Goal: Transaction & Acquisition: Purchase product/service

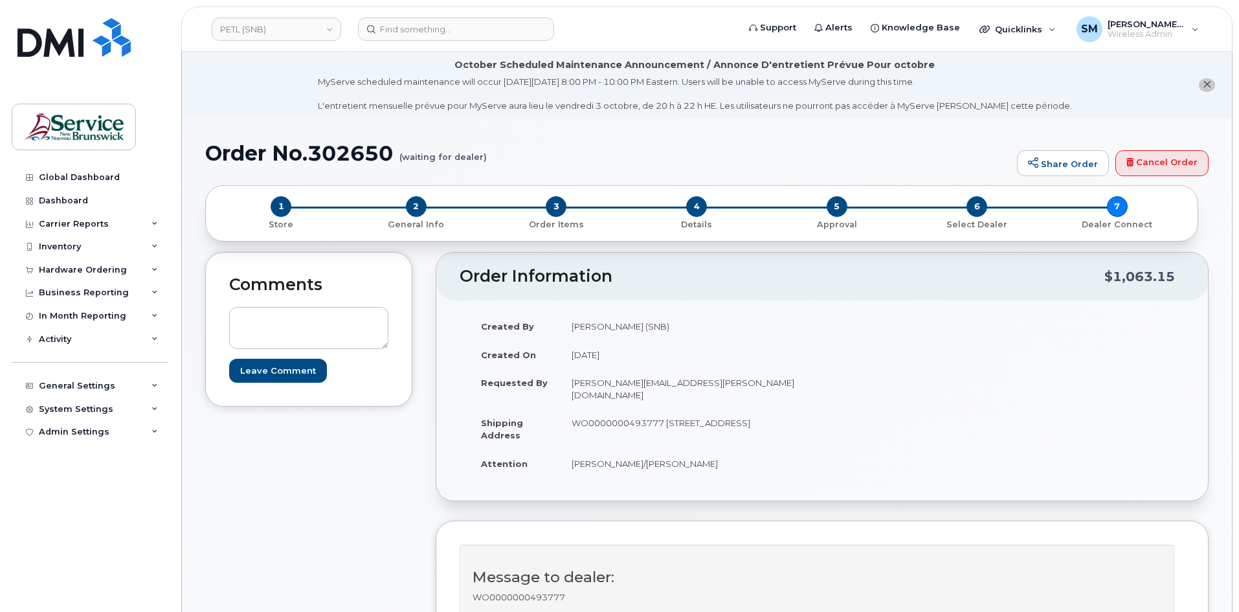
scroll to position [65, 0]
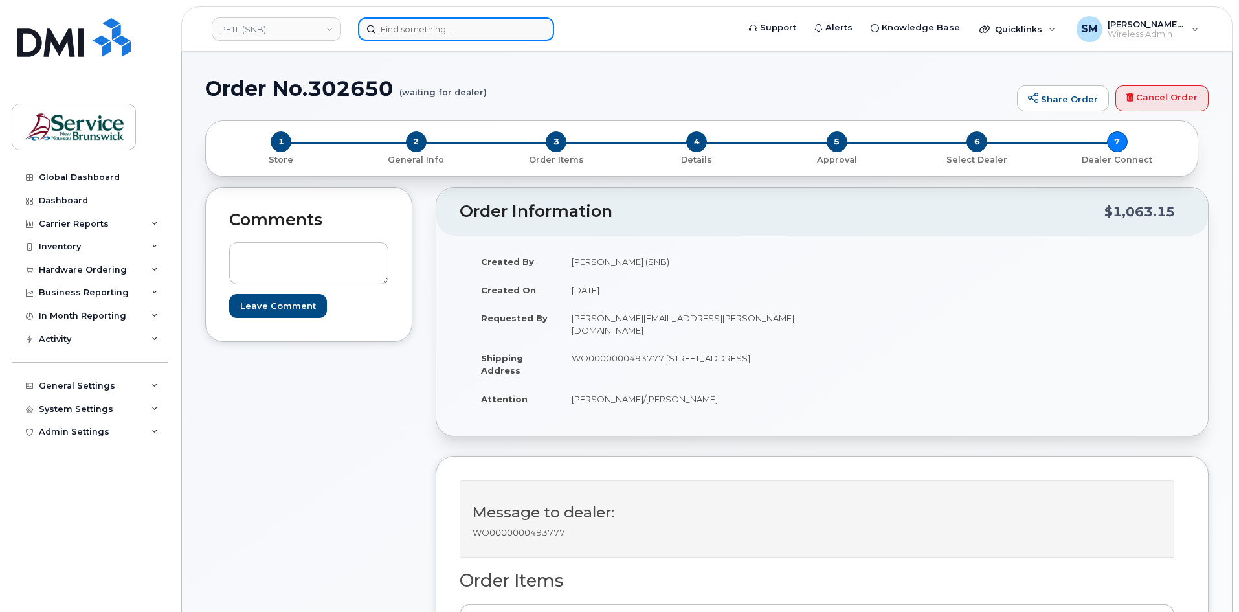
click at [454, 31] on input at bounding box center [456, 28] width 196 height 23
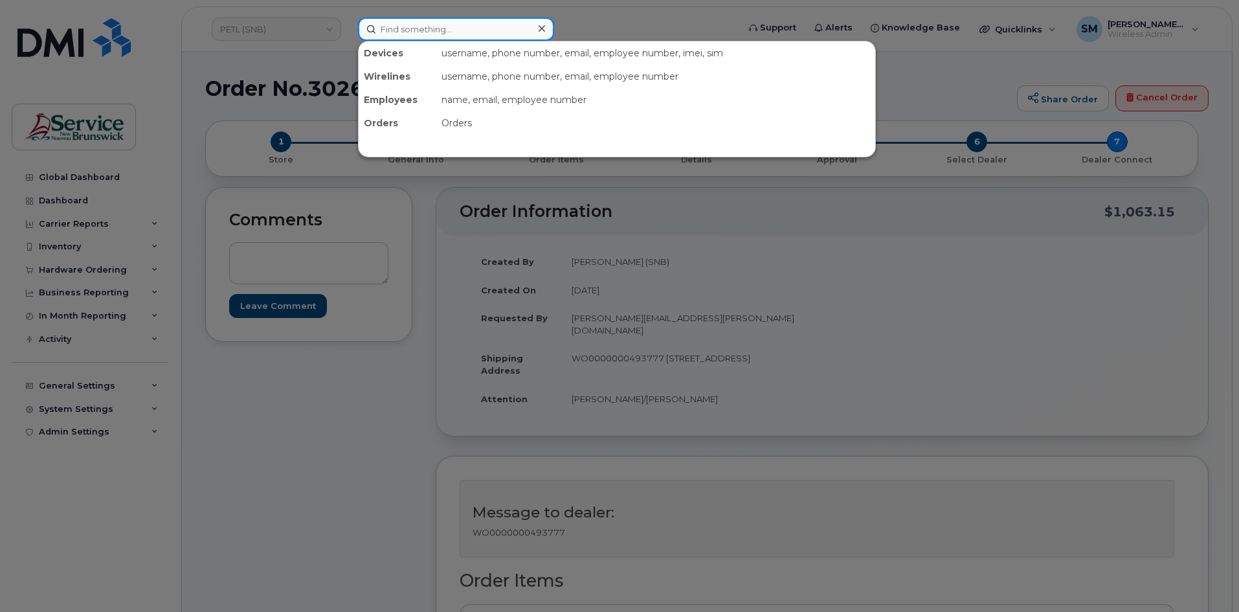
paste input "506 736 9396"
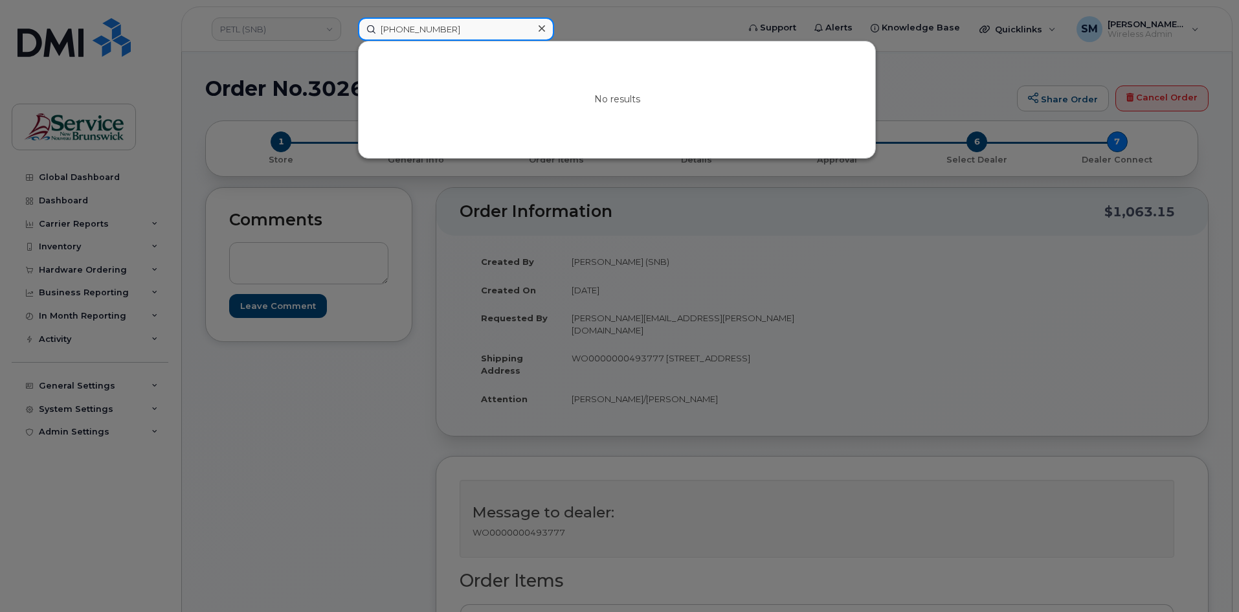
drag, startPoint x: 399, startPoint y: 30, endPoint x: 362, endPoint y: 32, distance: 36.9
click at [362, 31] on input "506 736 9396" at bounding box center [456, 28] width 196 height 23
paste input "Pierre Dancause"
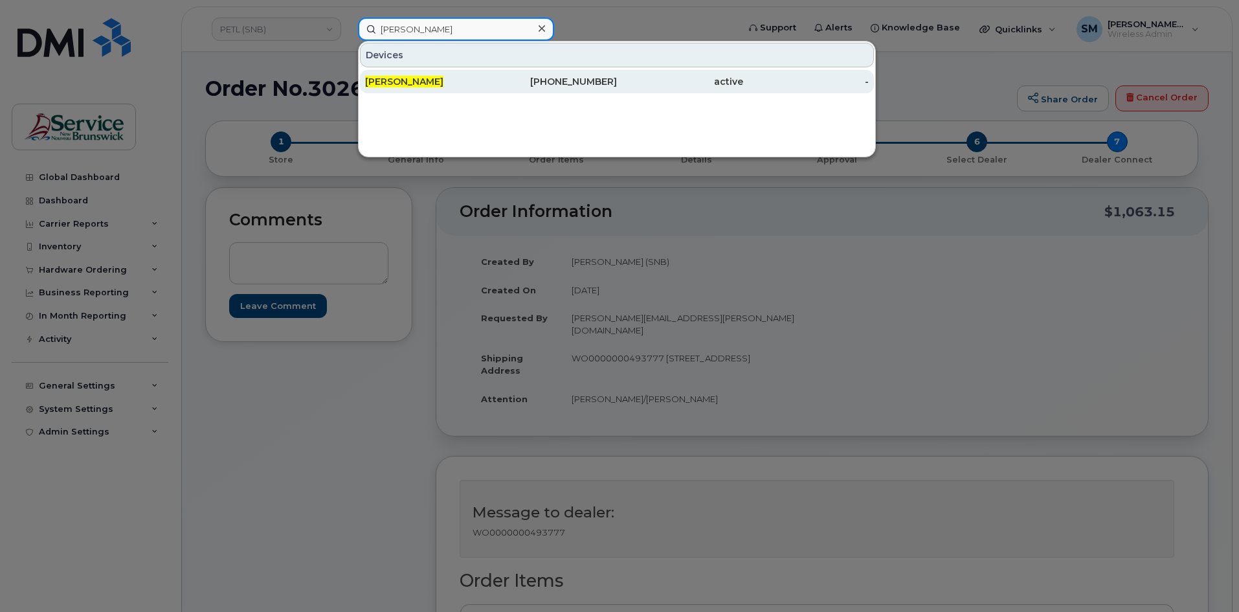
type input "Pierre Dancause"
click at [502, 79] on div "506-733-0855" at bounding box center [554, 81] width 126 height 13
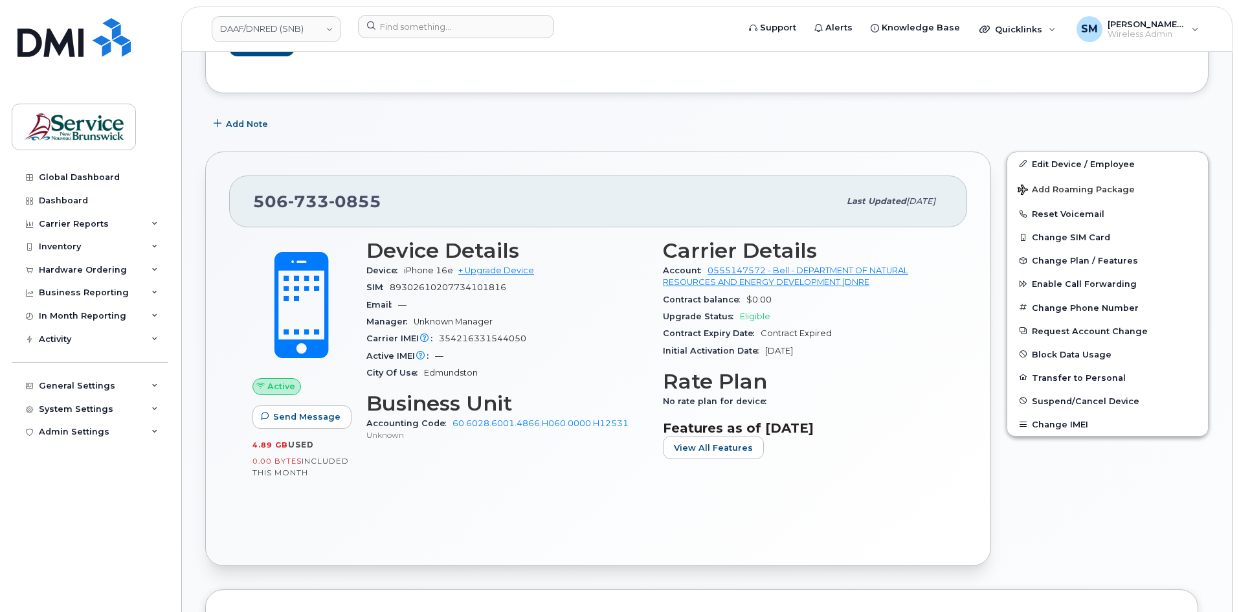
scroll to position [129, 0]
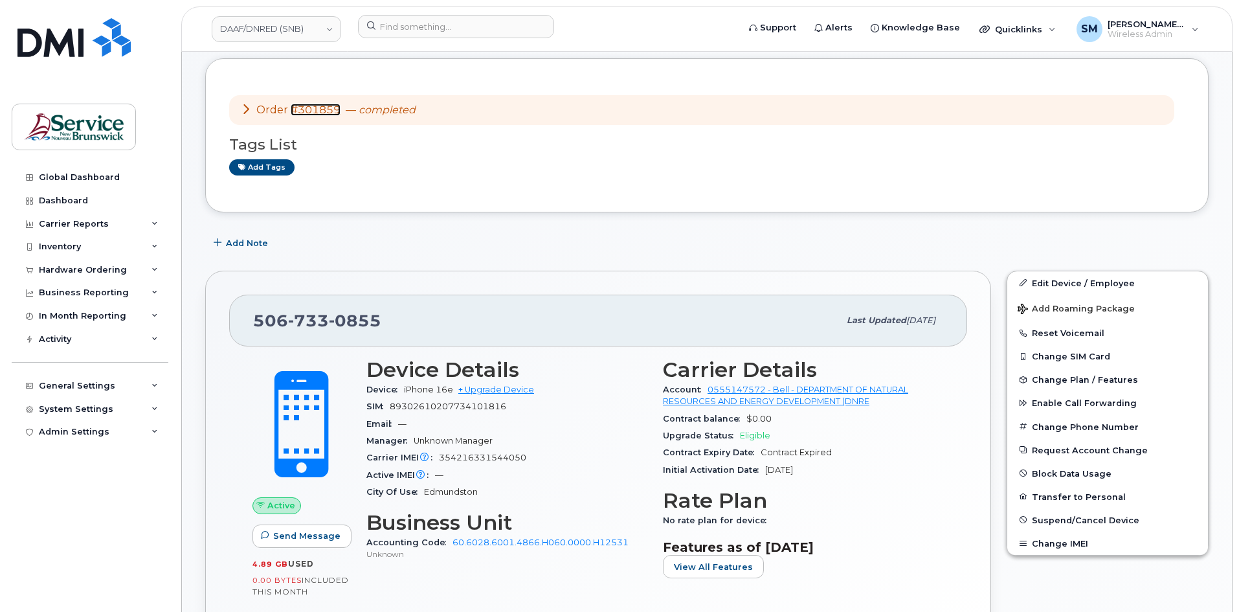
click at [323, 113] on link "#301859" at bounding box center [316, 110] width 50 height 12
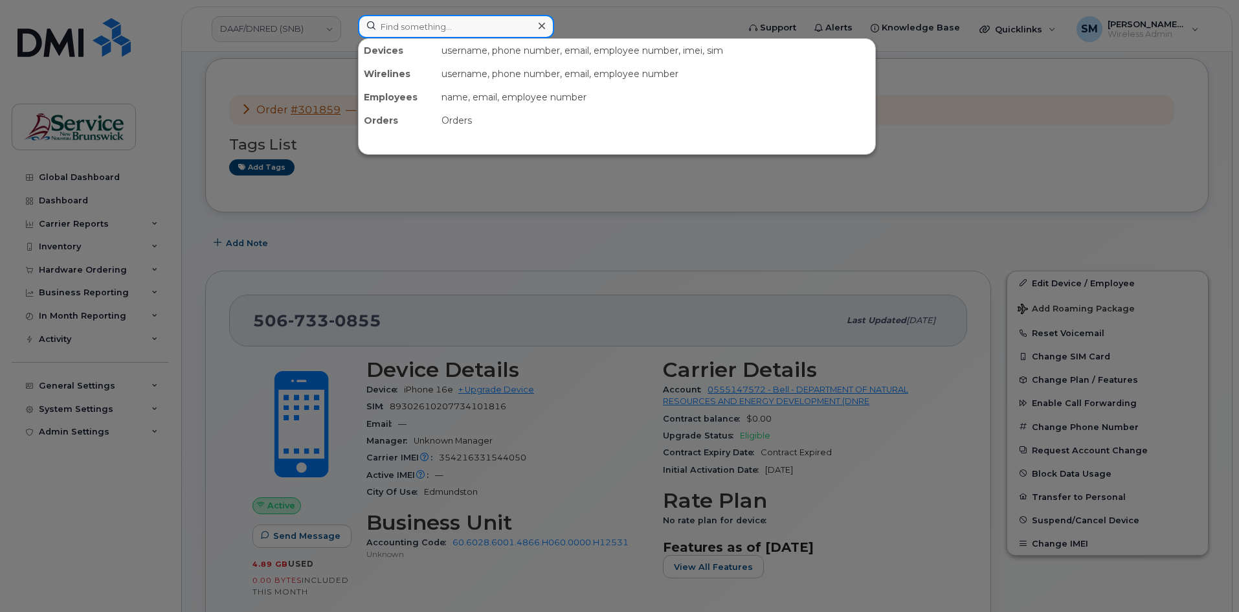
click at [410, 23] on input at bounding box center [456, 26] width 196 height 23
paste input "506 259 6252"
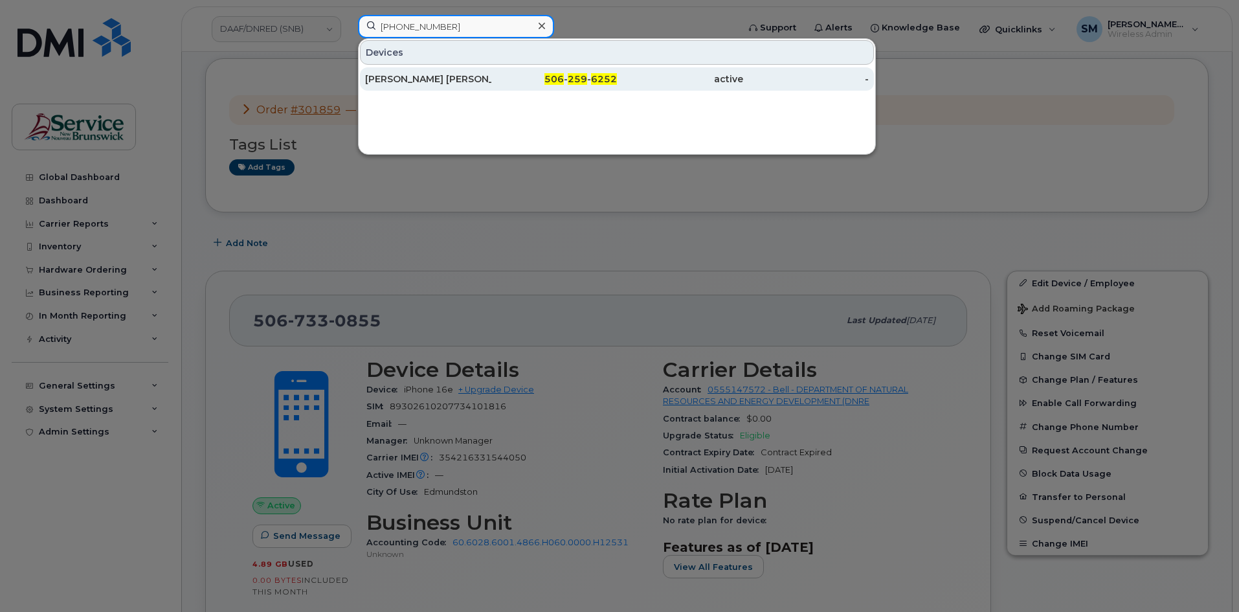
type input "506 259 6252"
click at [455, 82] on div "[PERSON_NAME] [PERSON_NAME]" at bounding box center [428, 78] width 126 height 13
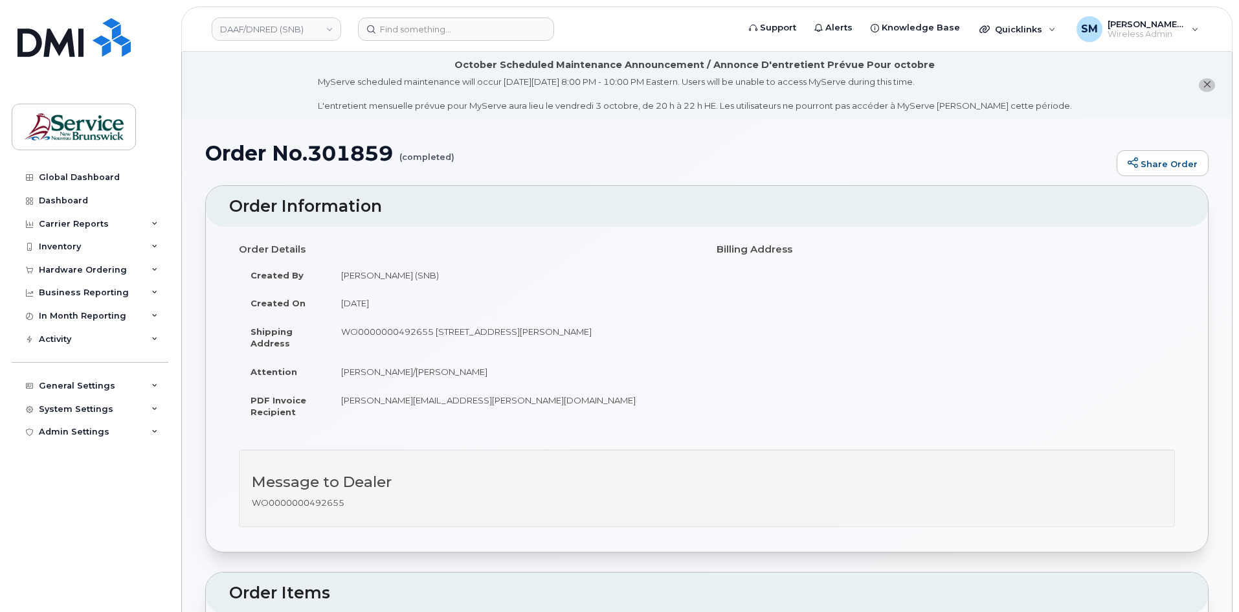
click at [405, 334] on td "WO0000000492655 25 Rue Guy Edmundston New Brunswick E3V 3K5" at bounding box center [513, 337] width 368 height 40
copy td "WO0000000492655"
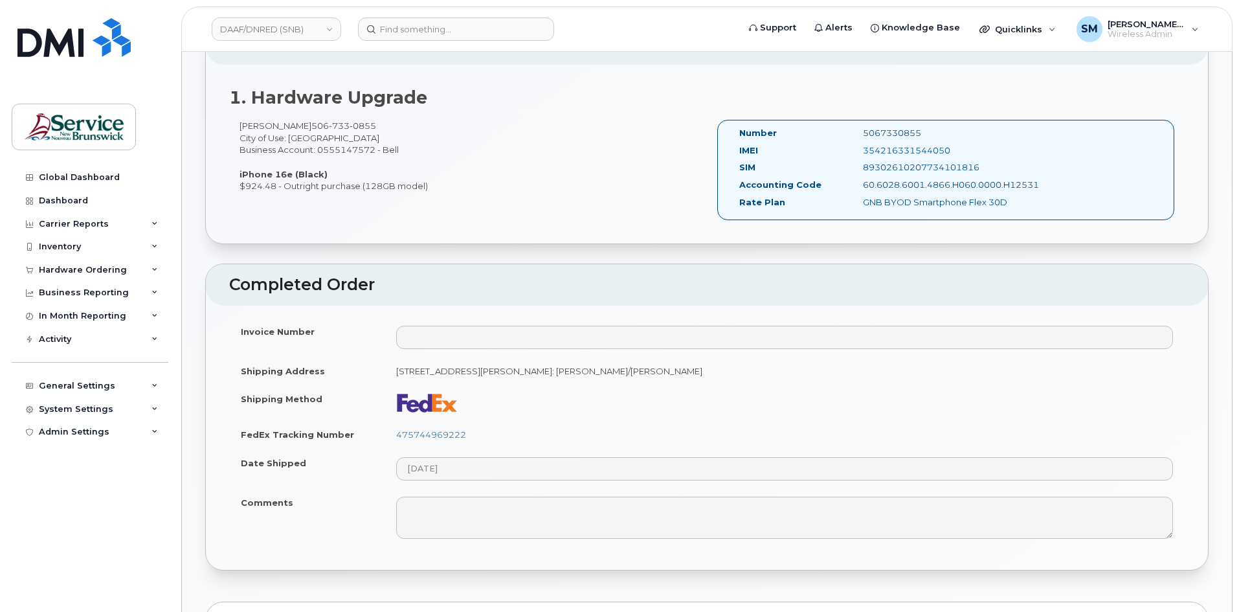
scroll to position [518, 0]
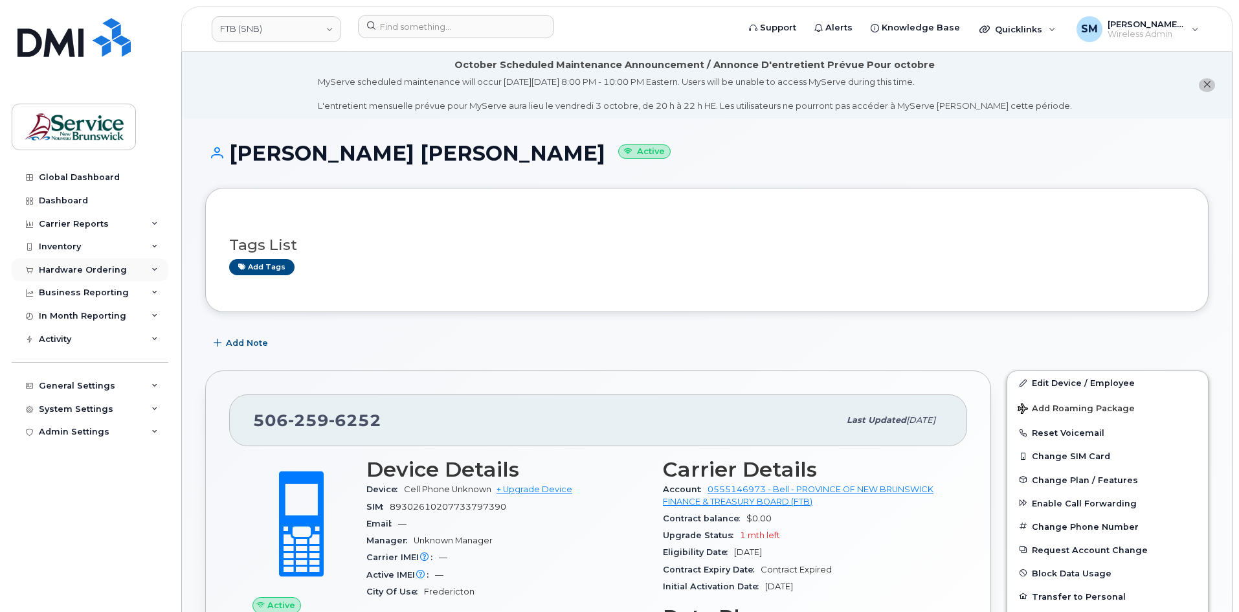
click at [113, 258] on div "Hardware Ordering" at bounding box center [90, 269] width 157 height 23
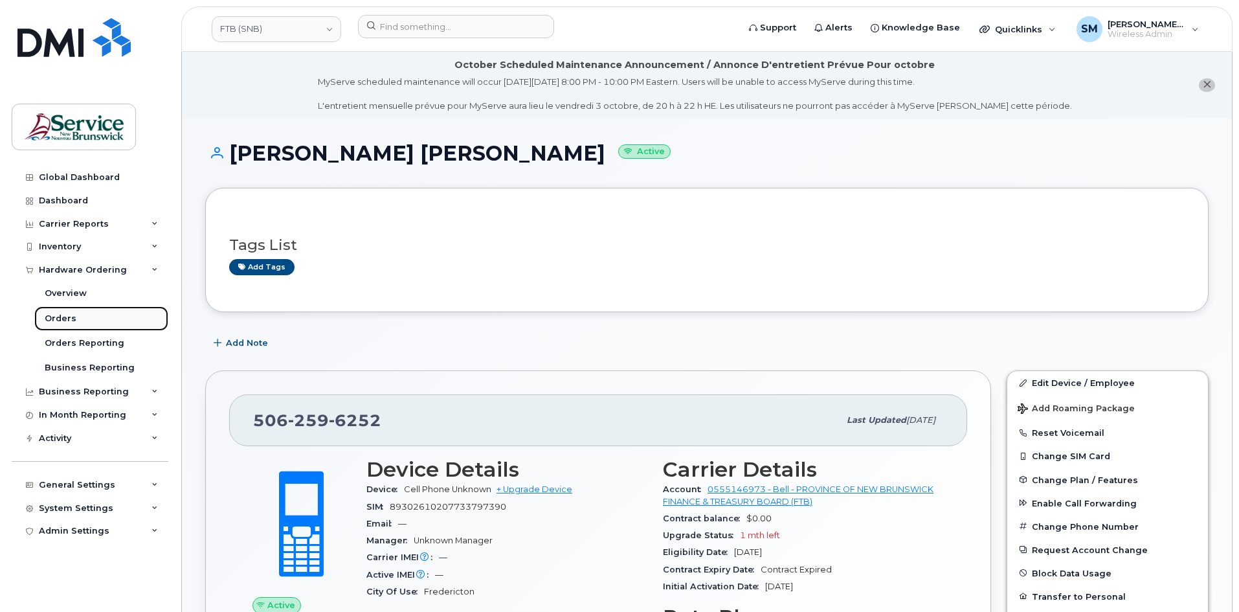
click at [107, 318] on link "Orders" at bounding box center [101, 318] width 134 height 25
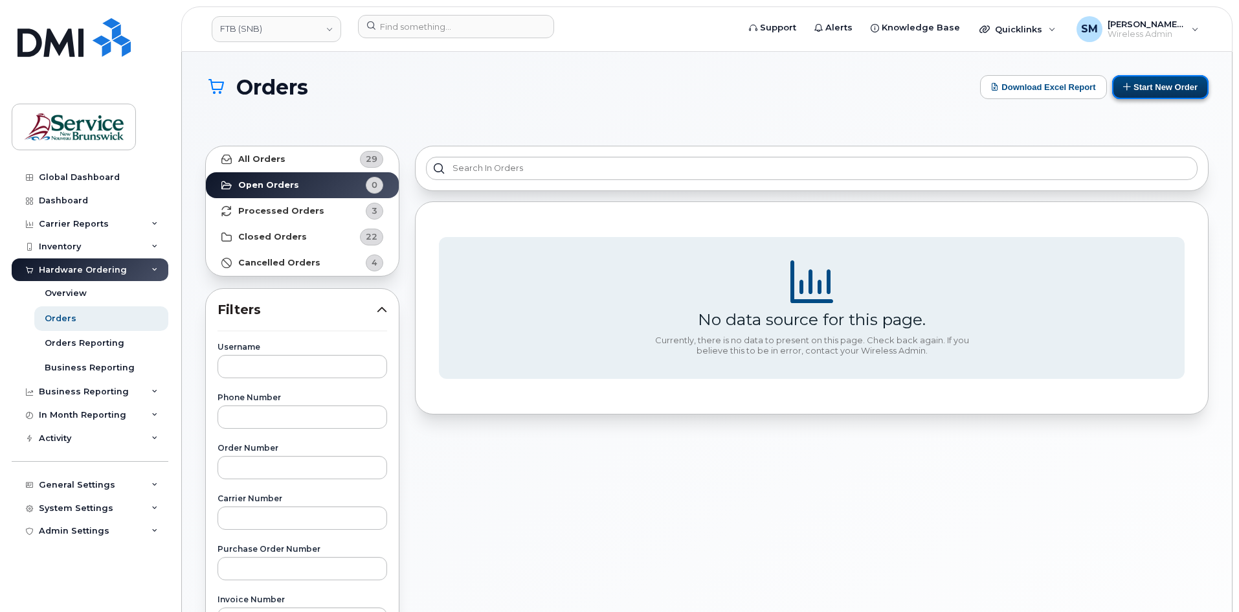
click at [1183, 91] on button "Start New Order" at bounding box center [1160, 87] width 96 height 24
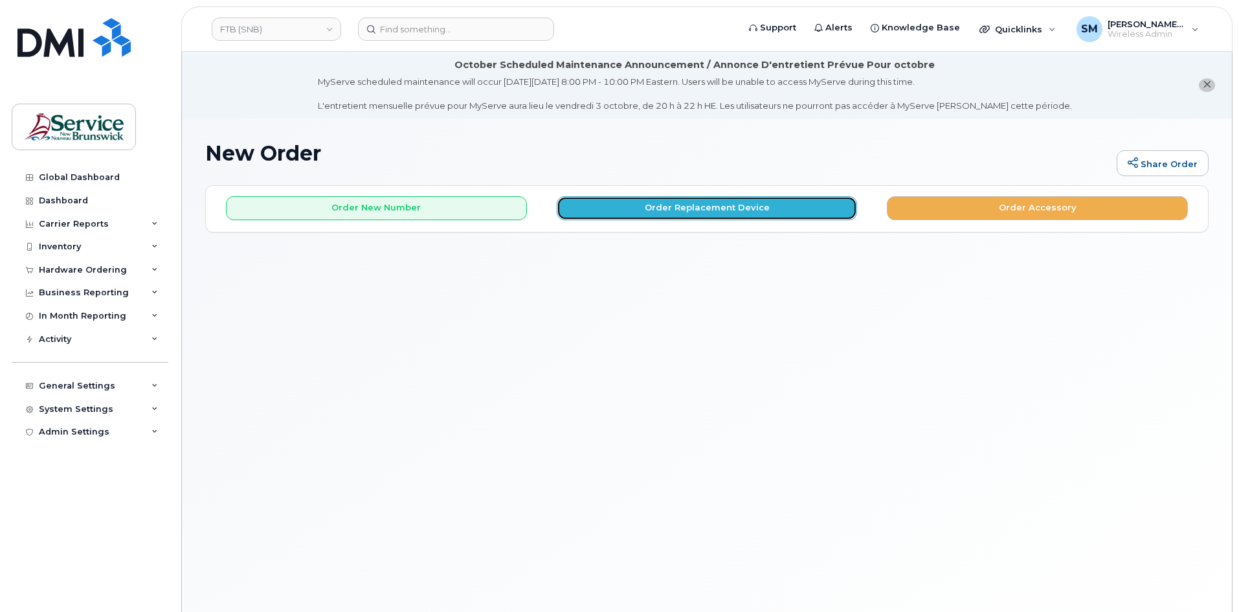
click at [590, 202] on button "Order Replacement Device" at bounding box center [707, 208] width 301 height 24
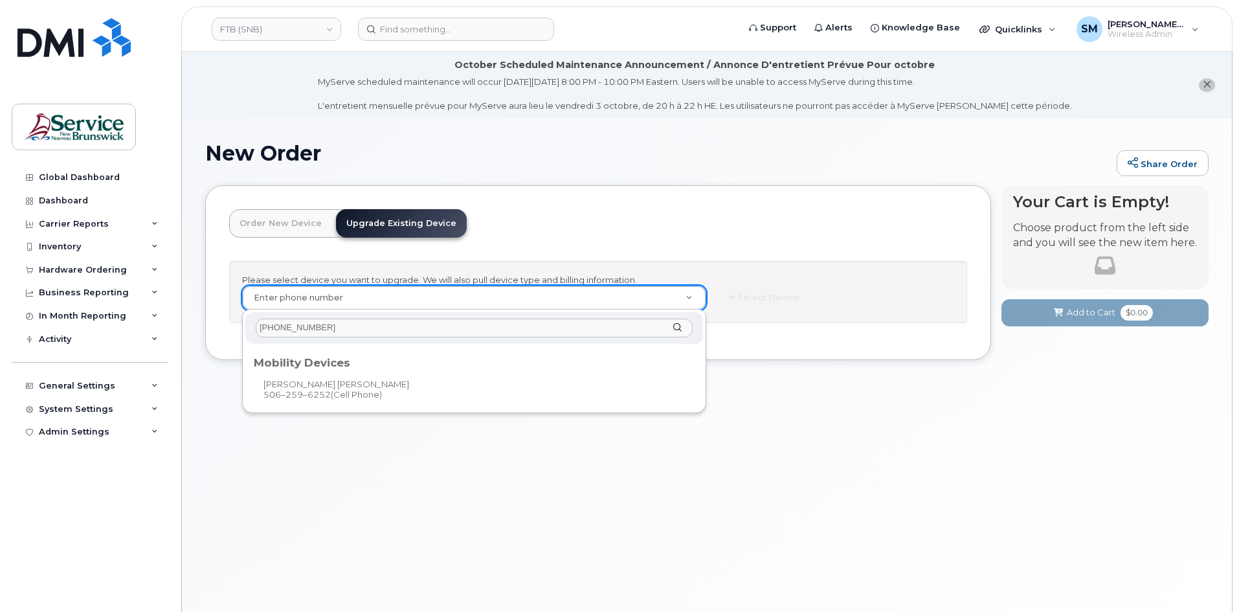
type input "[PHONE_NUMBER]"
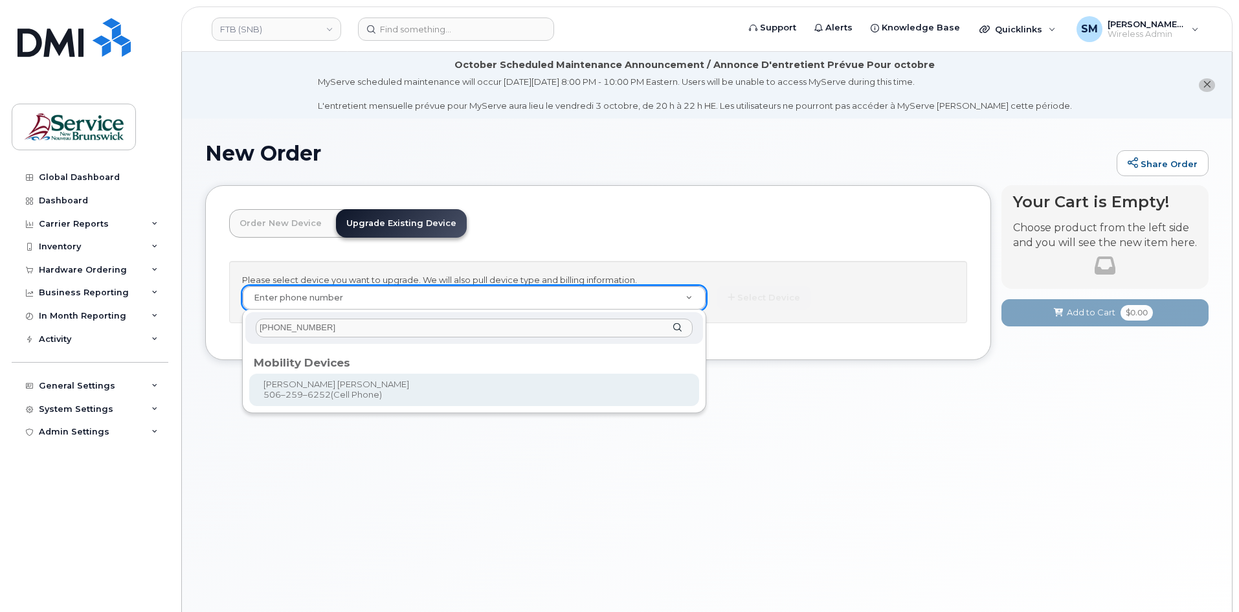
type input "1247192"
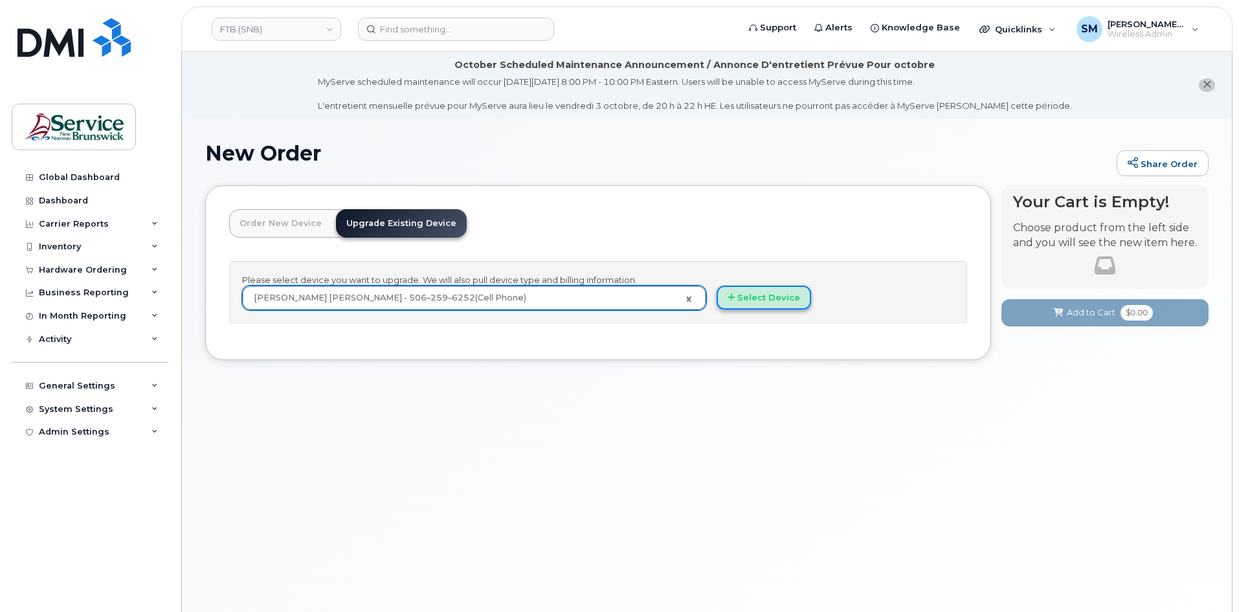
click at [779, 297] on button "Select Device" at bounding box center [764, 297] width 94 height 24
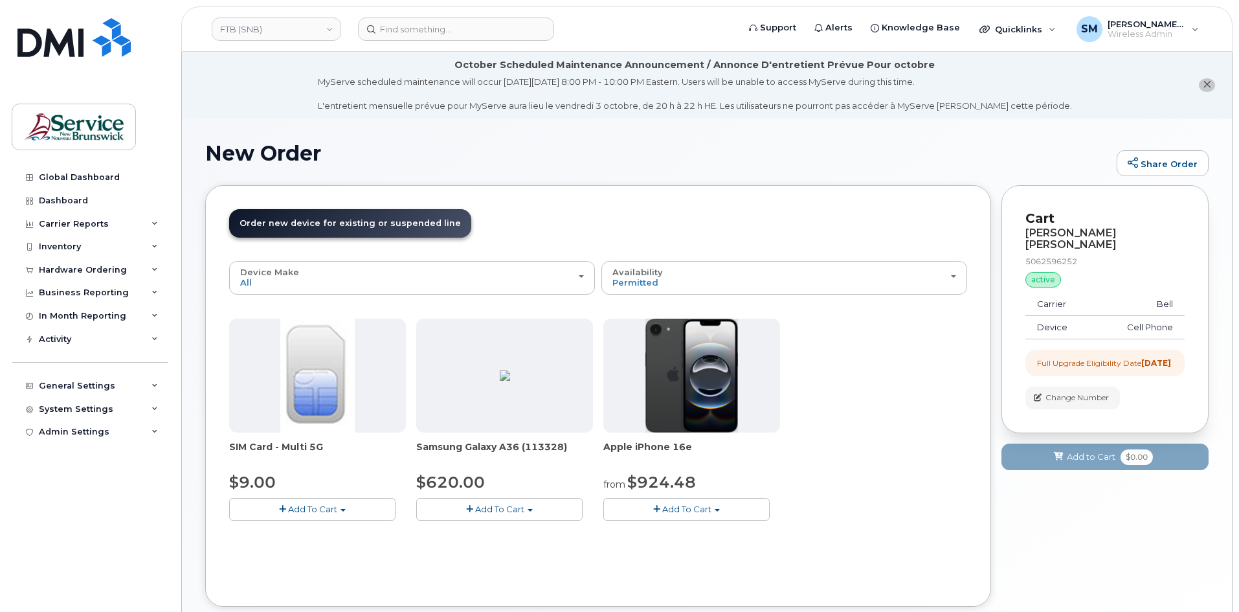
click at [524, 500] on button "Add To Cart" at bounding box center [499, 509] width 166 height 23
click at [532, 544] on link "$620.00 - Outright purchase (128GB model)" at bounding box center [526, 549] width 214 height 16
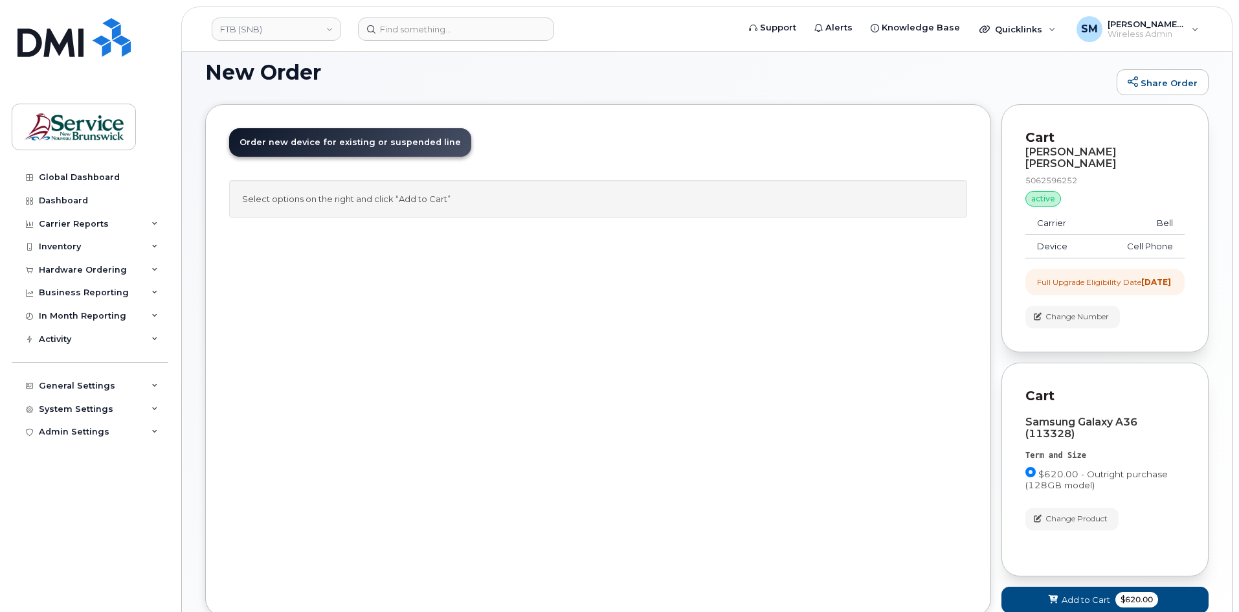
scroll to position [169, 0]
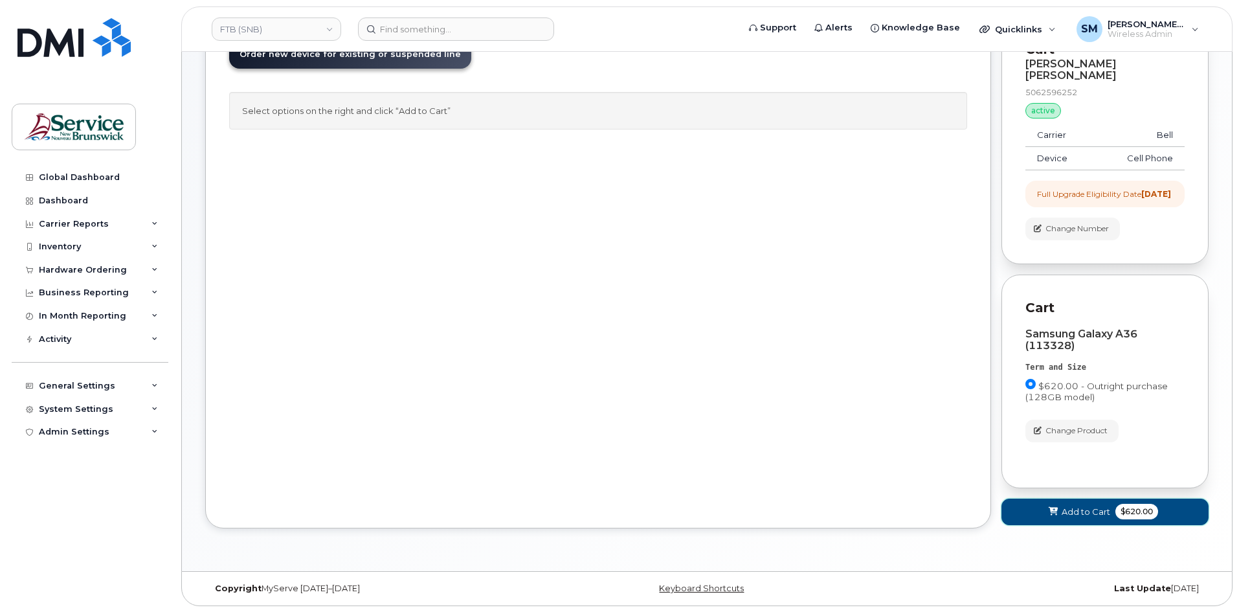
click at [1080, 507] on span "Add to Cart" at bounding box center [1086, 512] width 49 height 12
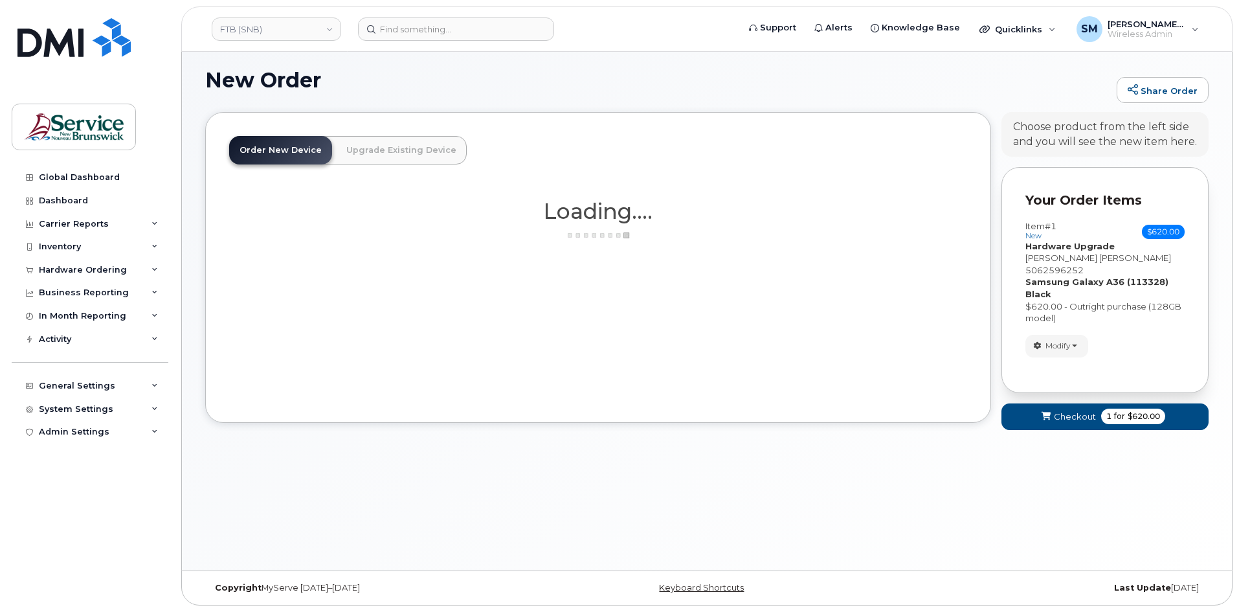
scroll to position [79, 0]
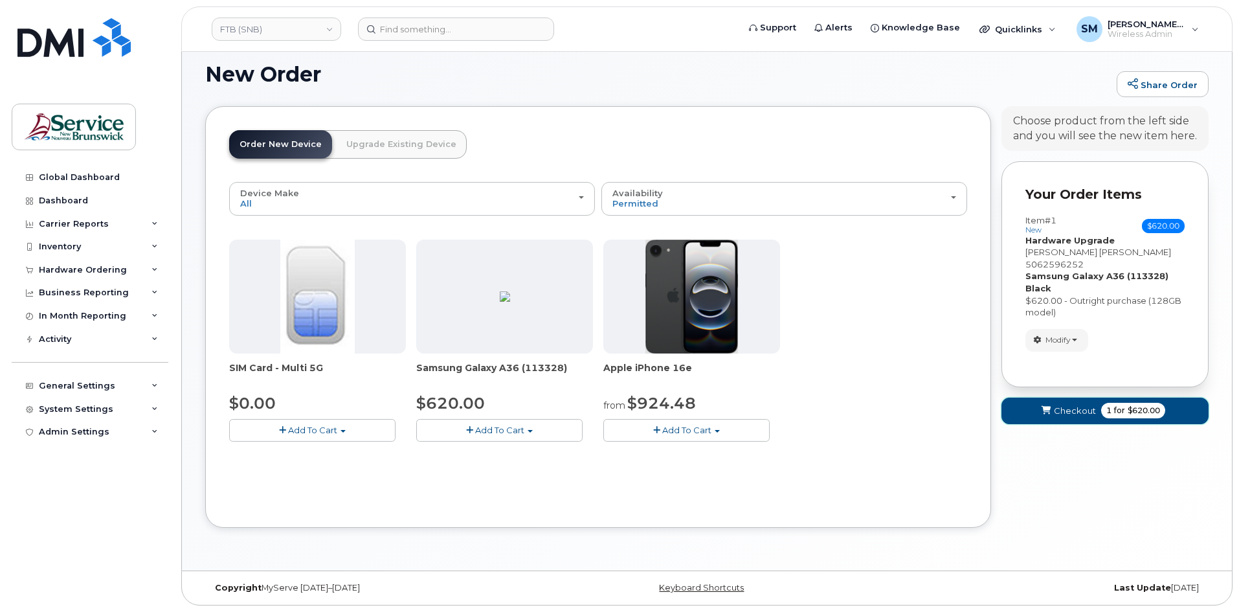
click at [1082, 405] on span "Checkout" at bounding box center [1075, 411] width 42 height 12
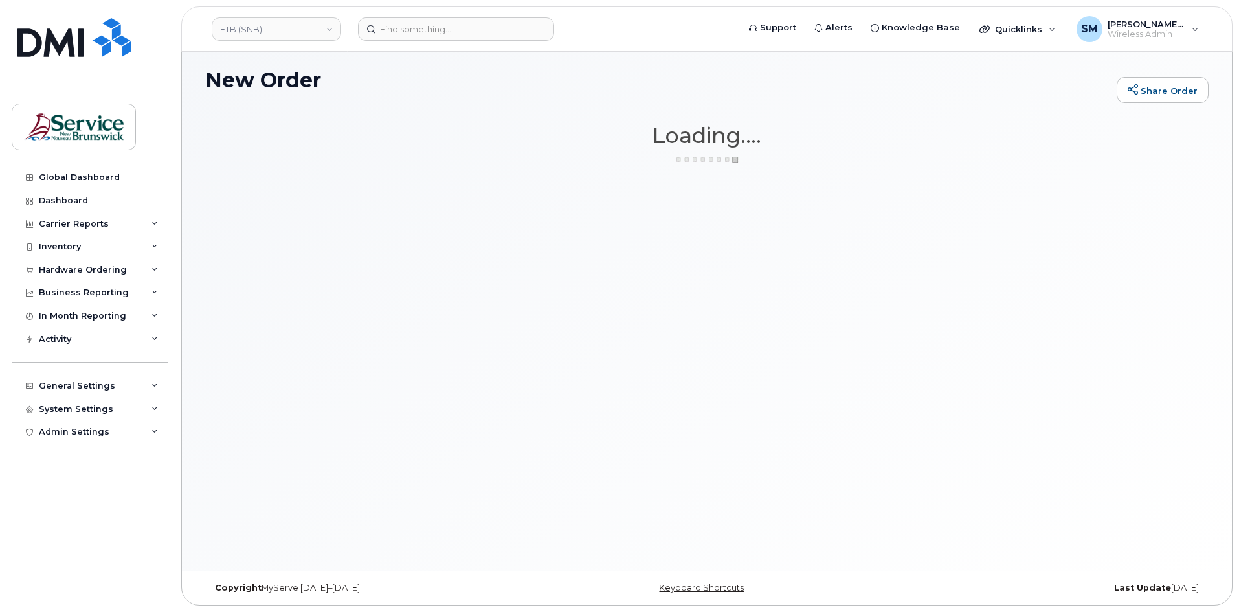
scroll to position [73, 0]
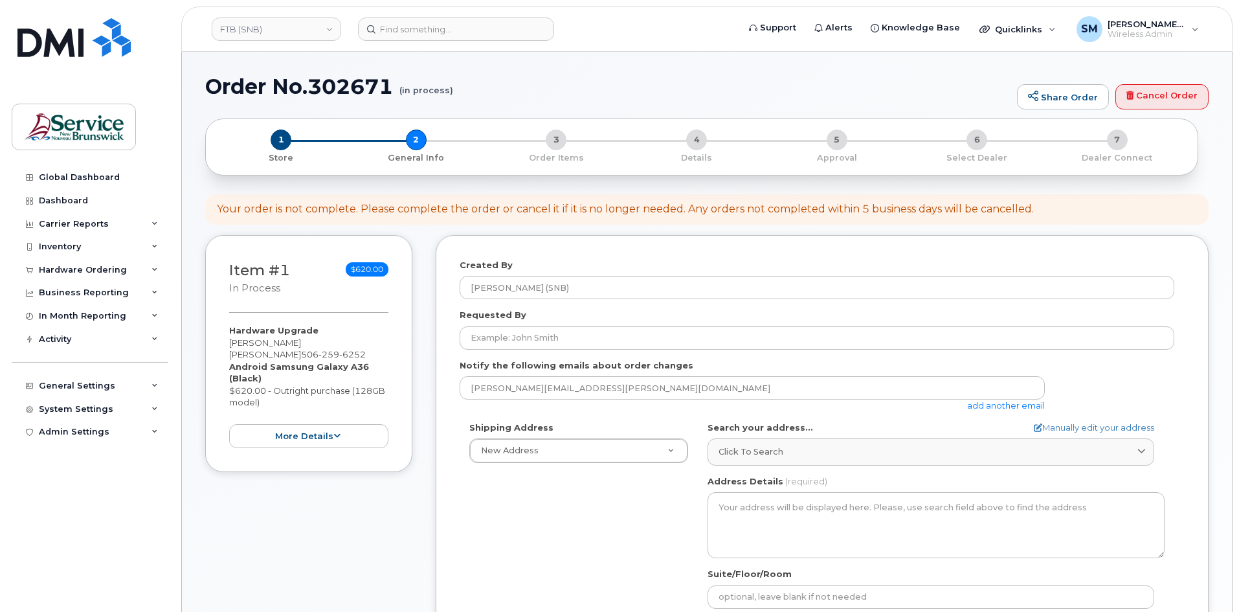
select select
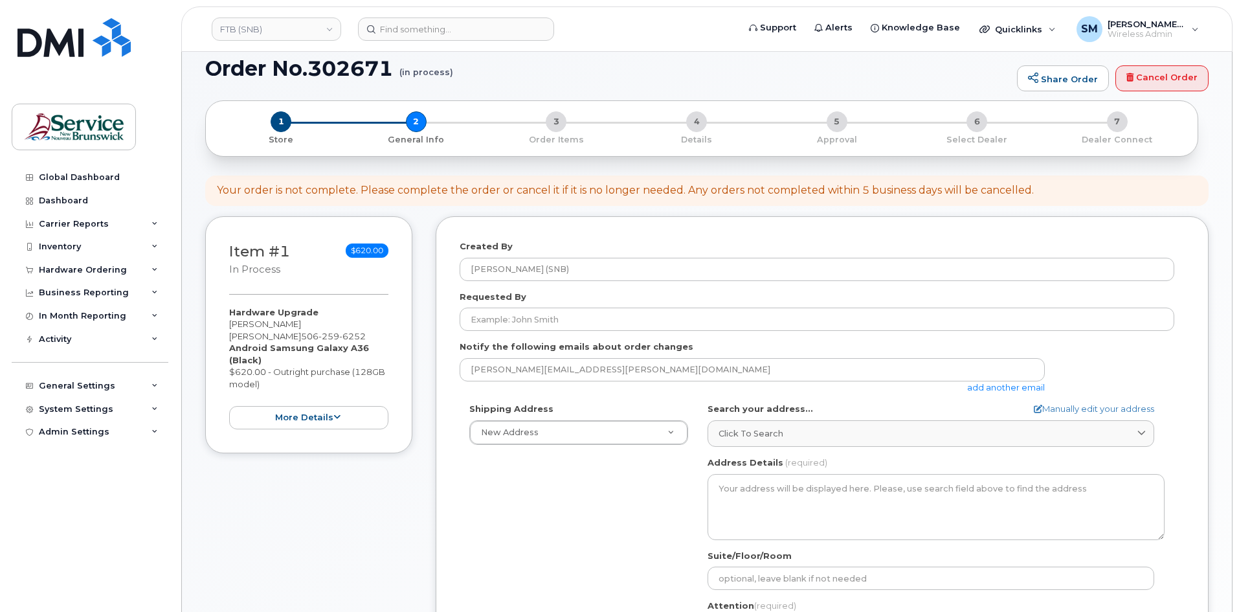
scroll to position [65, 0]
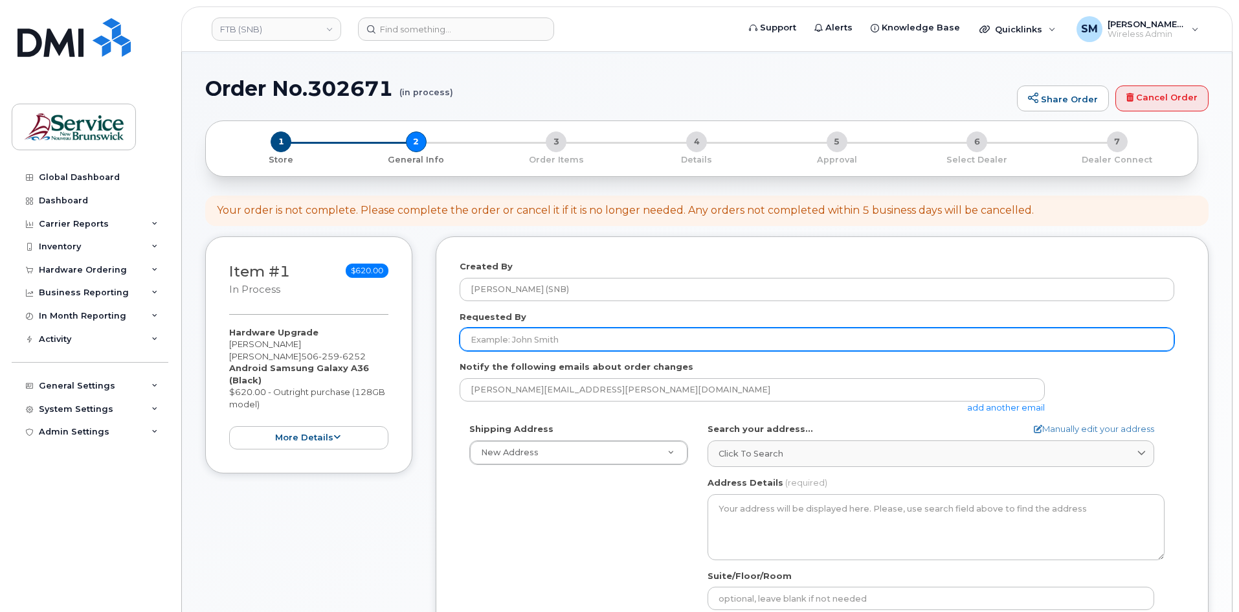
click at [571, 346] on input "Requested By" at bounding box center [817, 339] width 715 height 23
paste input "[PERSON_NAME][EMAIL_ADDRESS][PERSON_NAME][DOMAIN_NAME]"
type input "[PERSON_NAME][EMAIL_ADDRESS][PERSON_NAME][DOMAIN_NAME]"
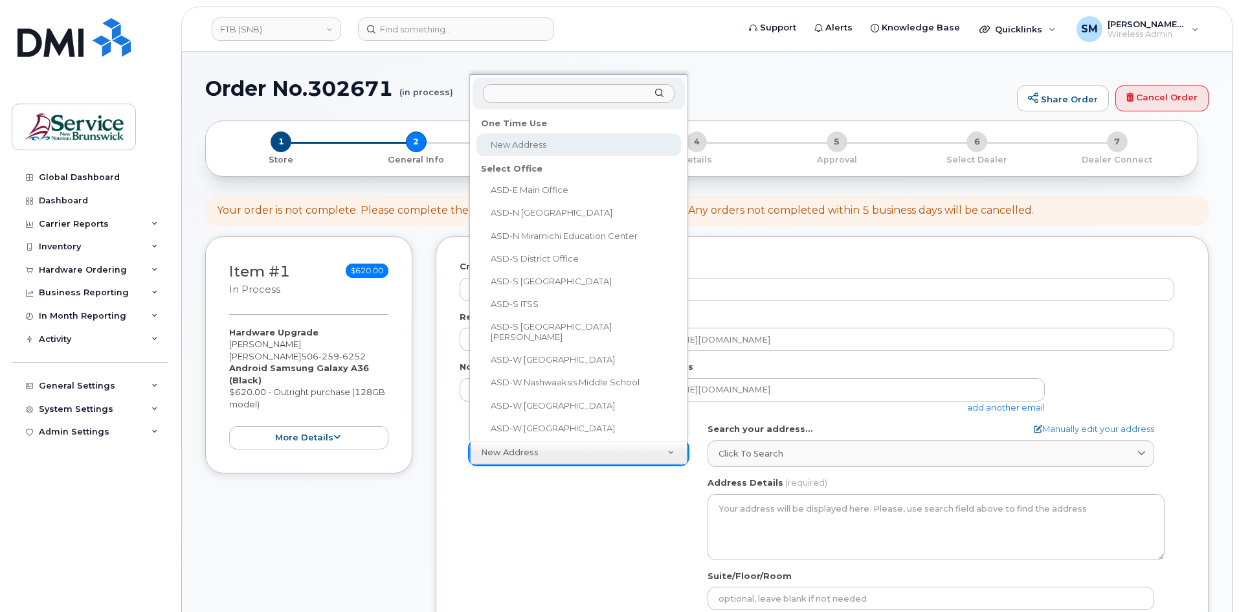
drag, startPoint x: 520, startPoint y: 447, endPoint x: 543, endPoint y: 430, distance: 28.7
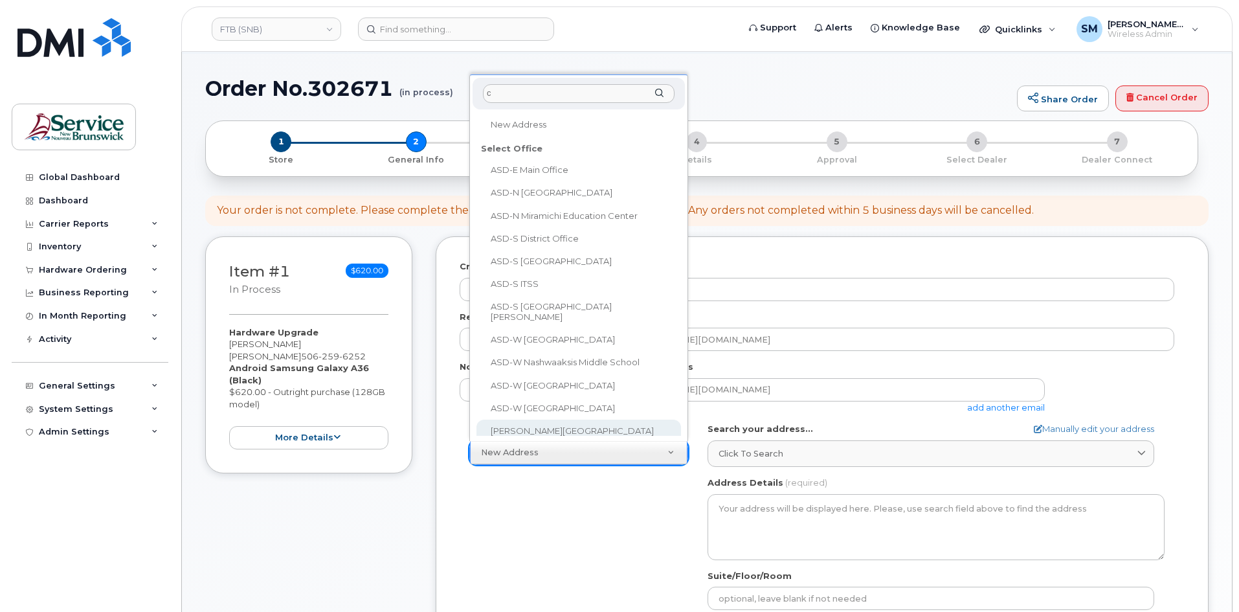
scroll to position [0, 0]
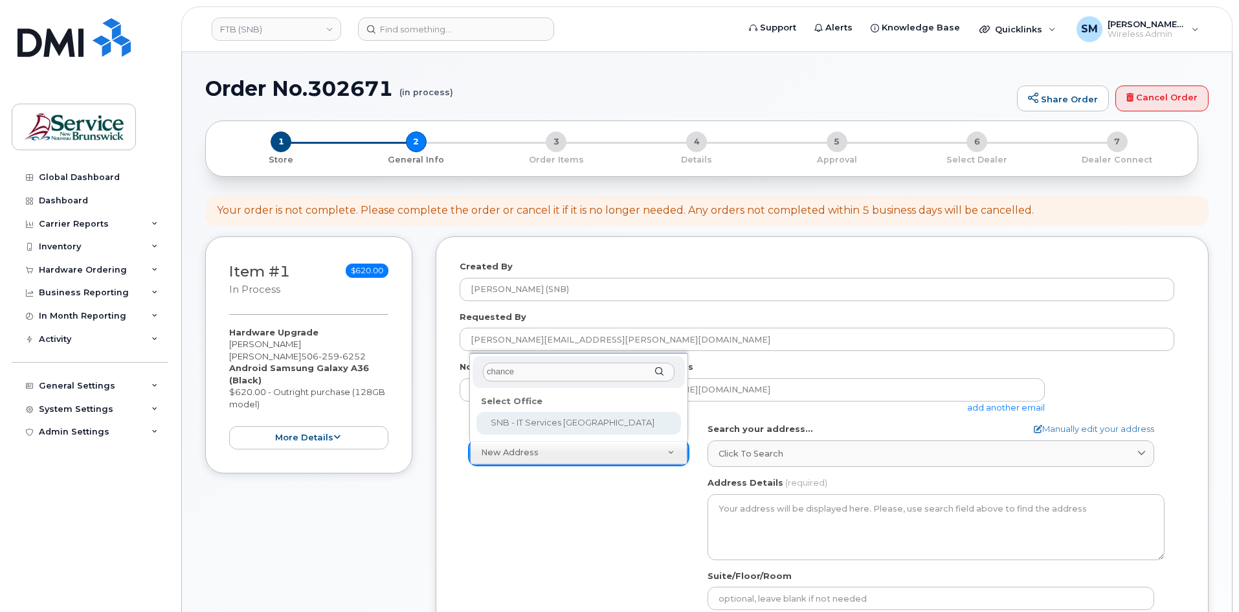
type input "chancer"
select select
type textarea "[STREET_ADDRESS]"
type input "[PERSON_NAME]/[PERSON_NAME]"
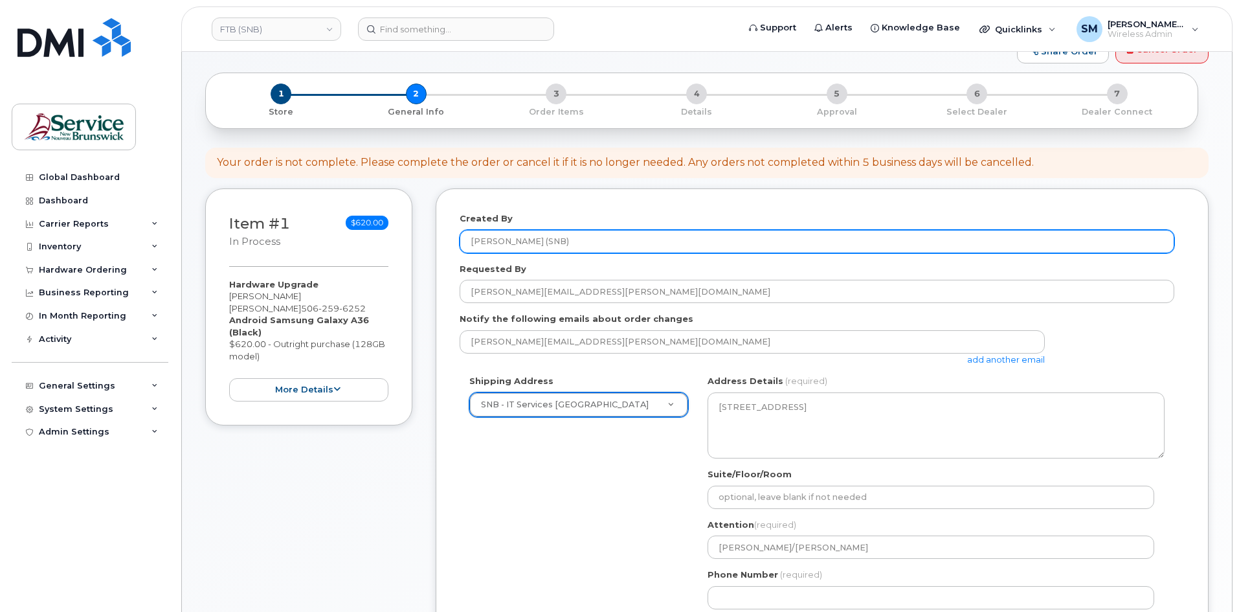
scroll to position [259, 0]
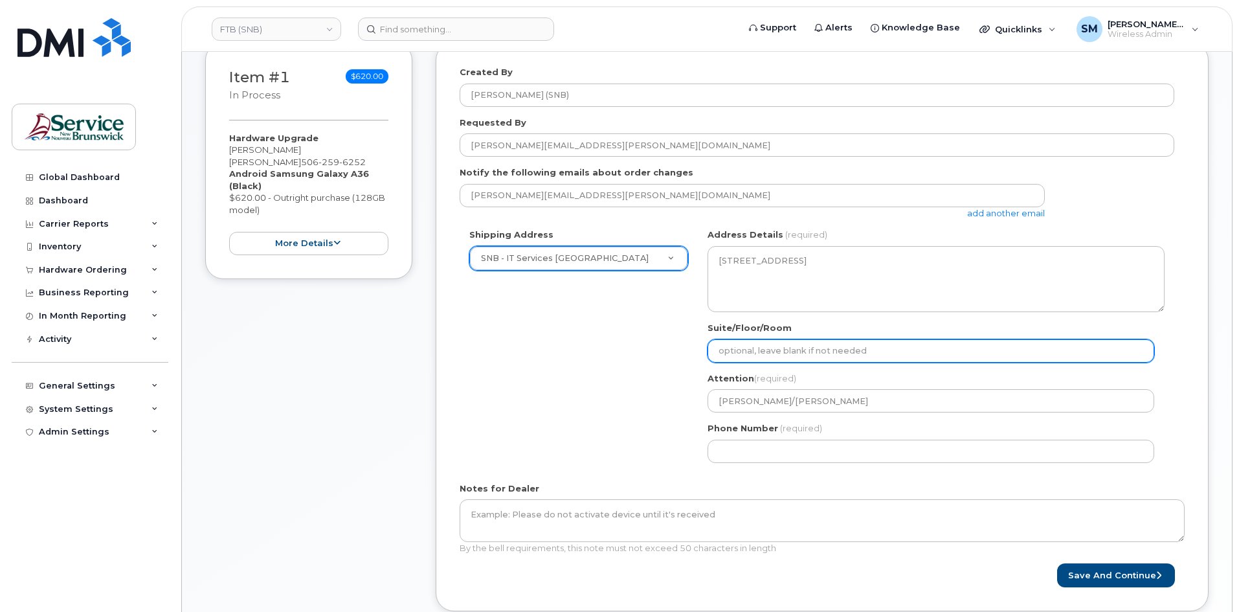
click at [786, 359] on input "Suite/Floor/Room" at bounding box center [930, 350] width 447 height 23
paste input "WO0000000494548"
select select
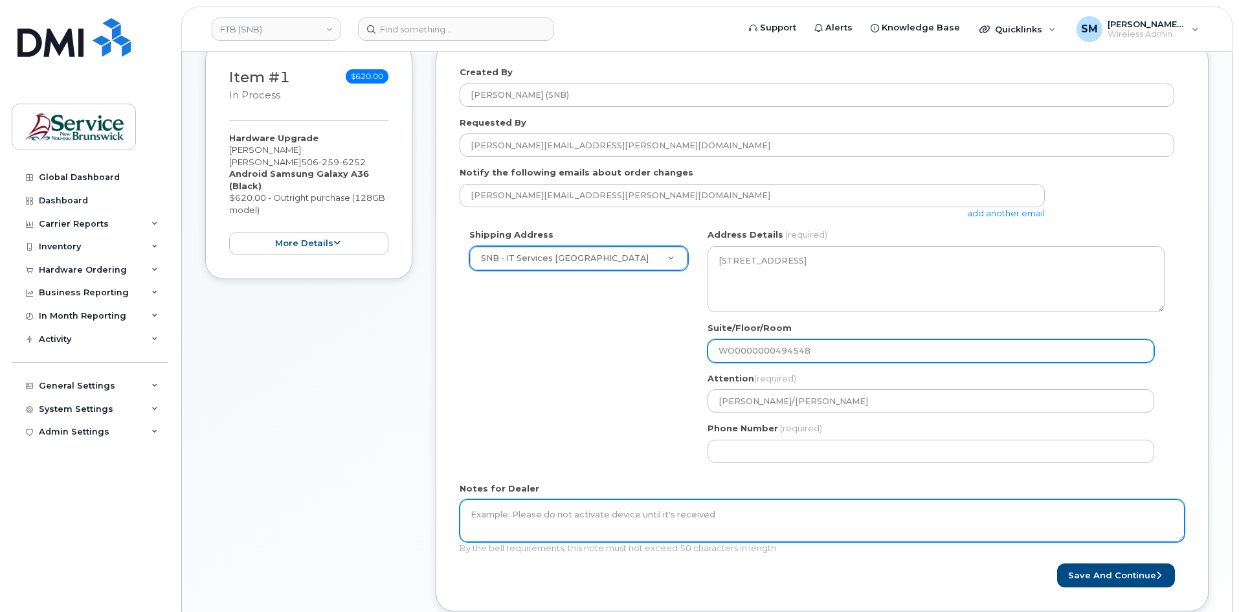
type input "WO0000000494548"
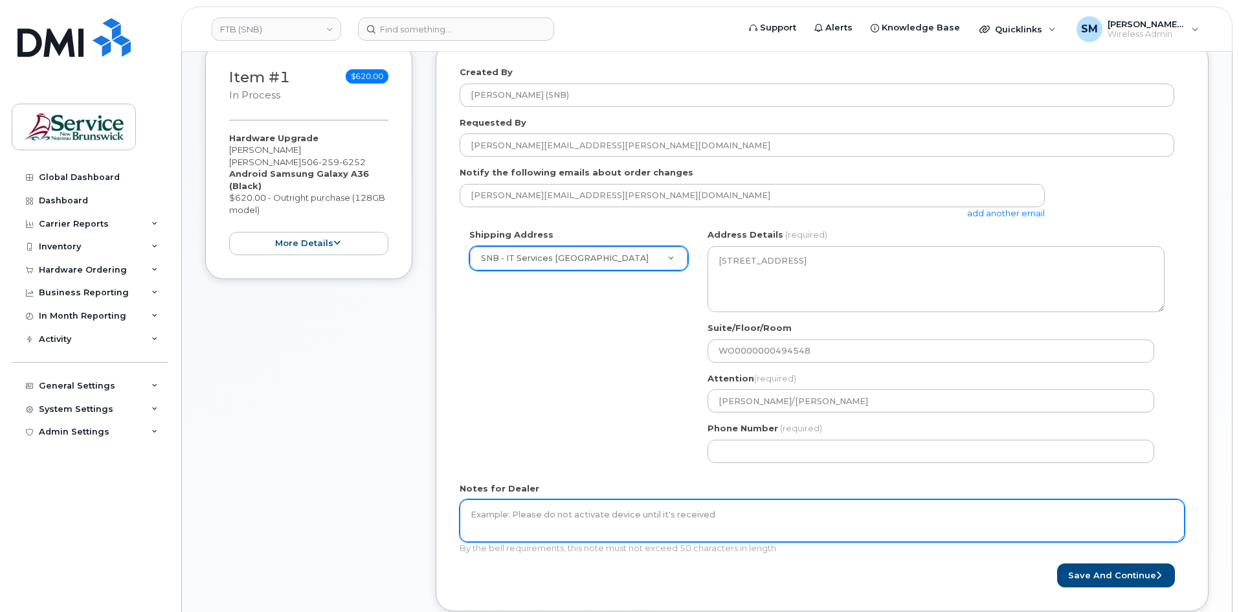
click at [729, 513] on textarea "Notes for Dealer" at bounding box center [822, 520] width 725 height 43
paste textarea "WO0000000494548"
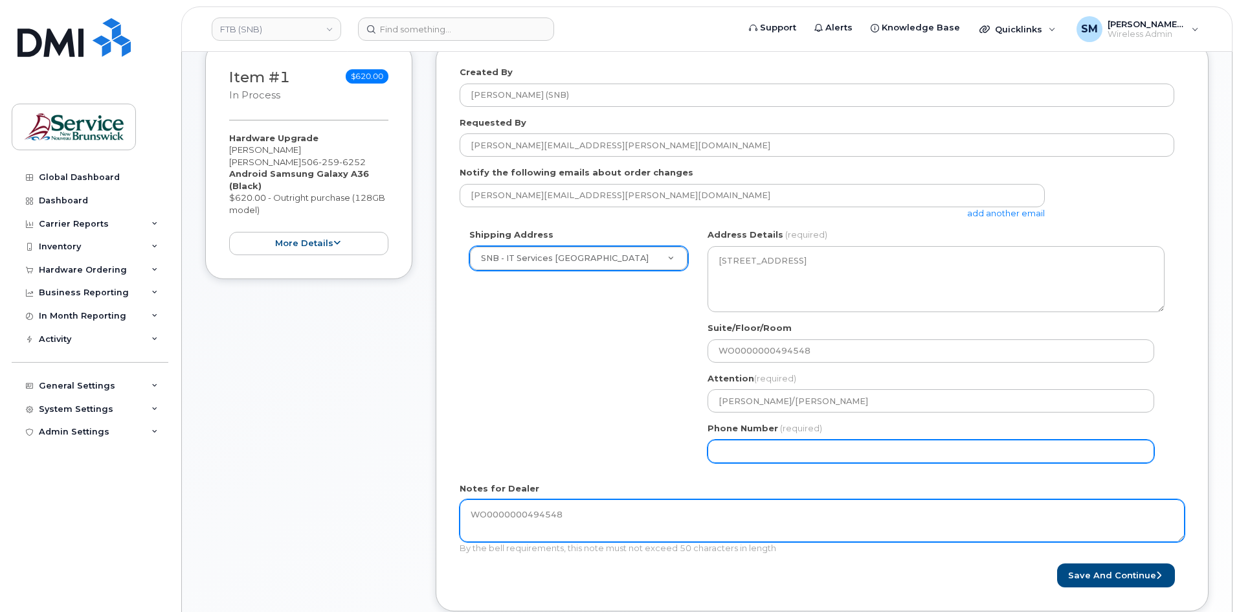
type textarea "WO0000000494548"
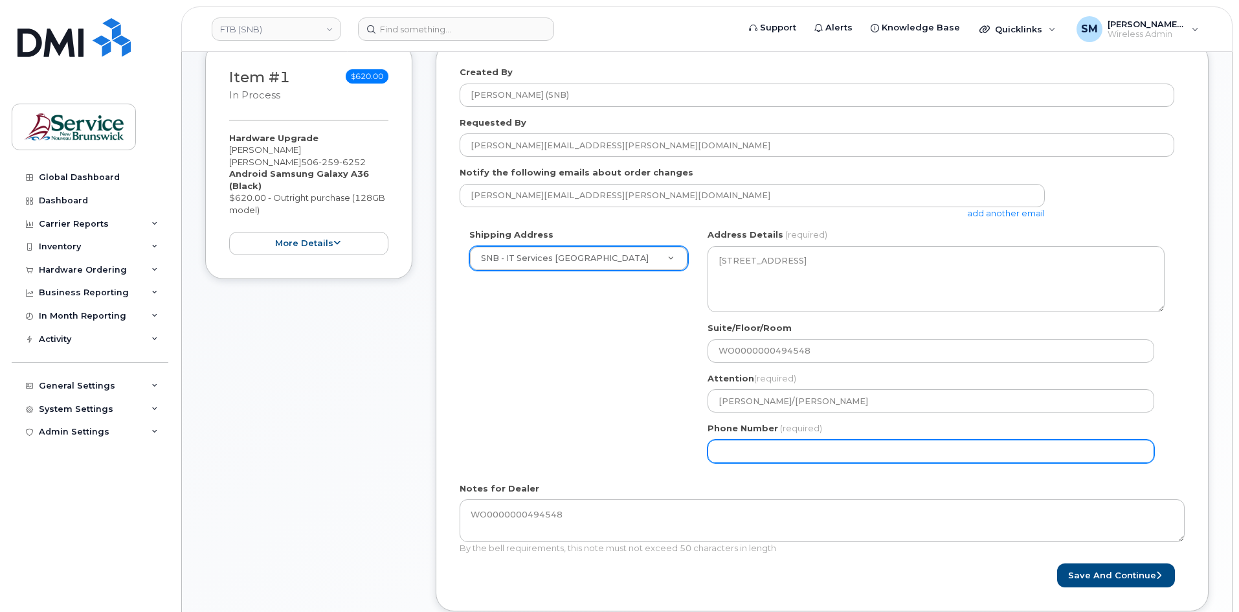
click at [724, 460] on input "Phone Number" at bounding box center [930, 450] width 447 height 23
select select
type input "506639633"
select select
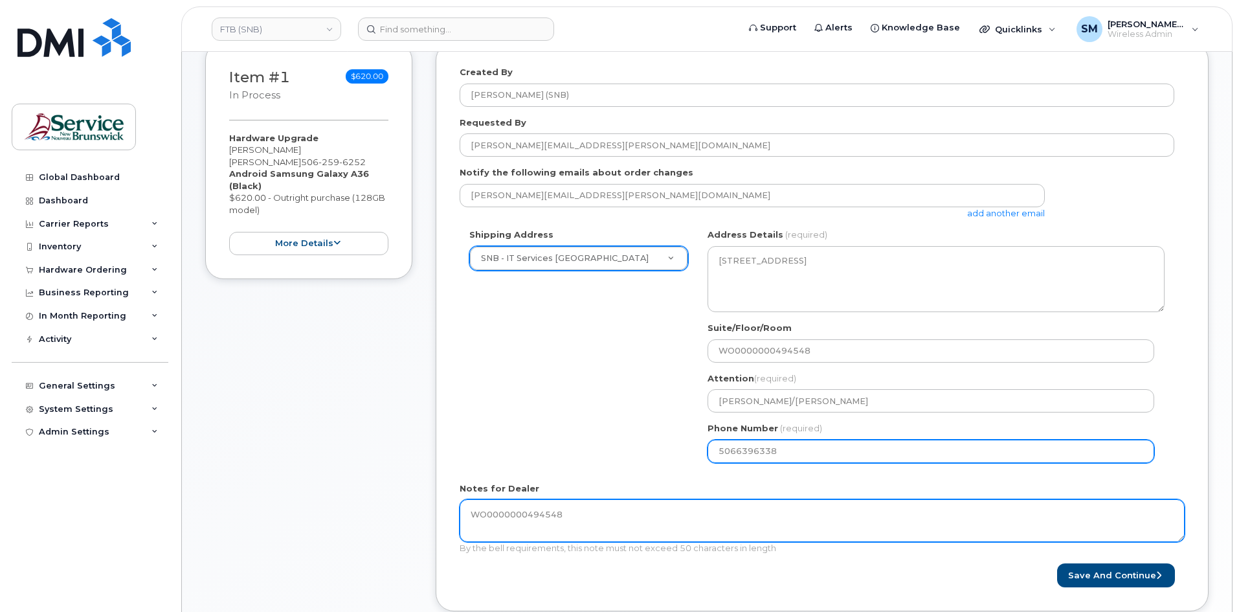
type input "5066396338"
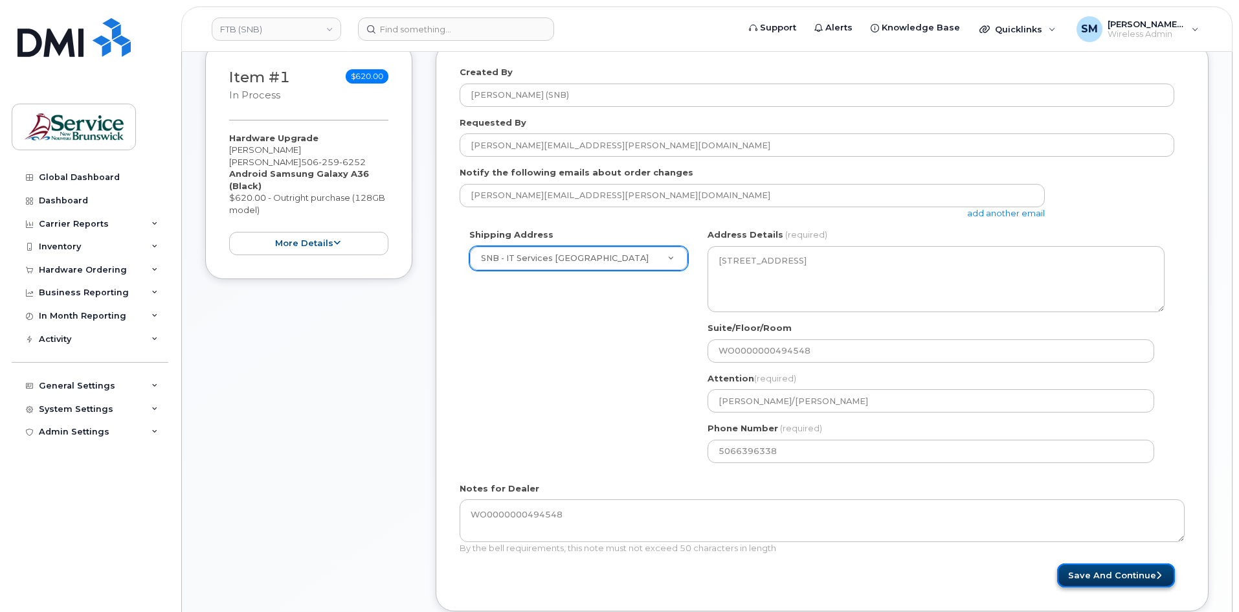
click at [1117, 577] on button "Save and Continue" at bounding box center [1116, 575] width 118 height 24
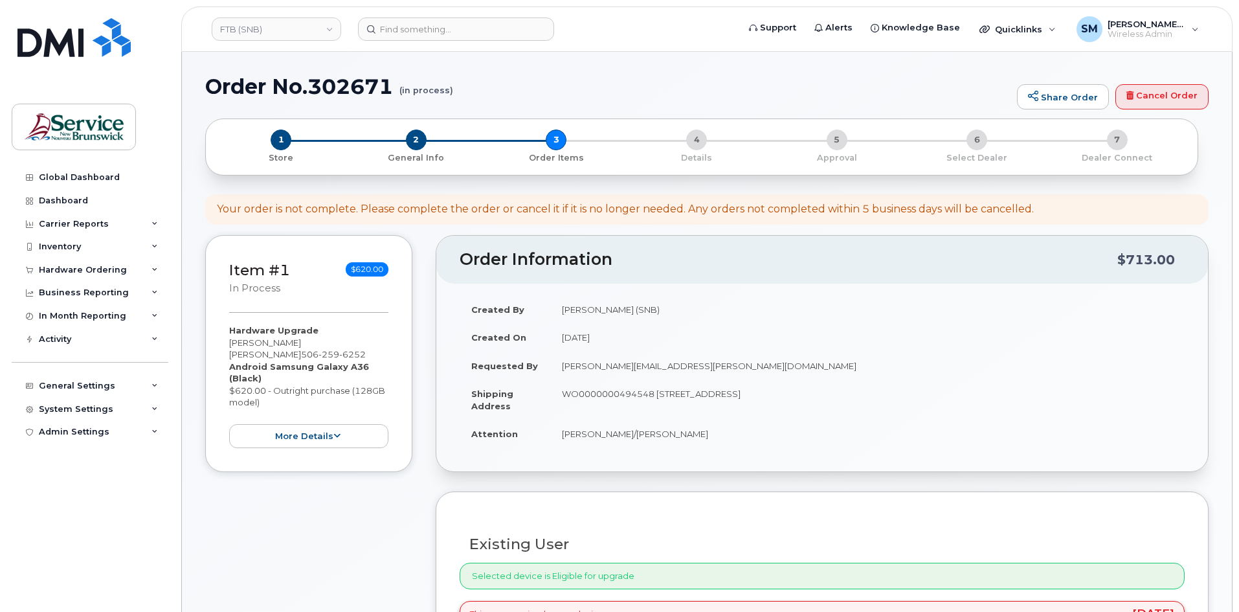
select select
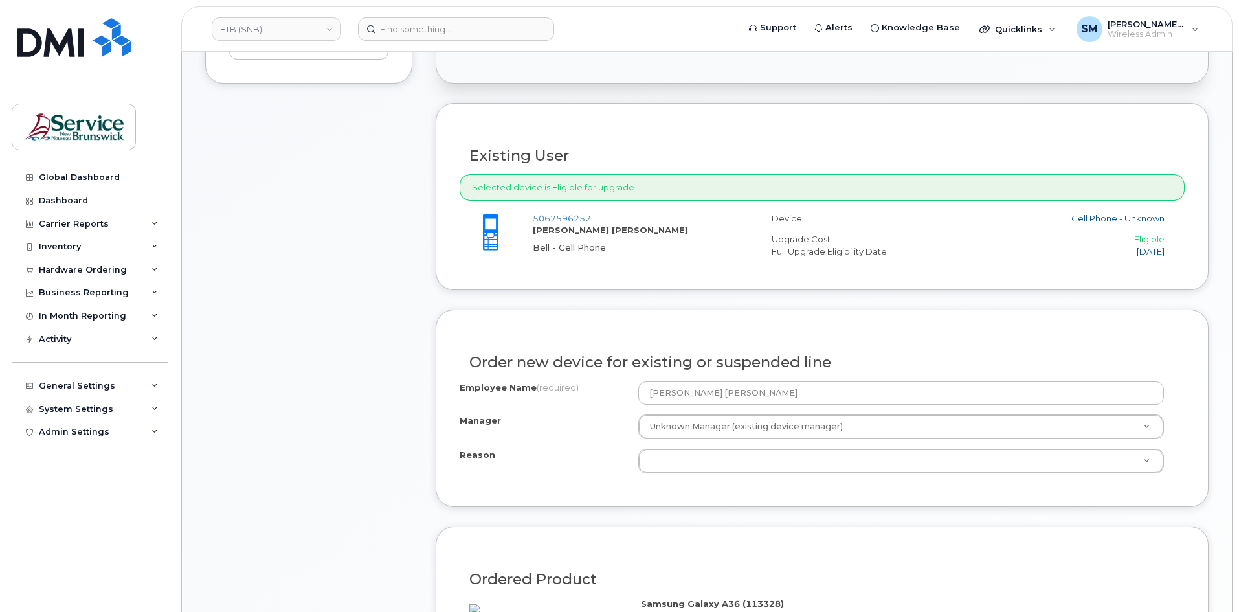
scroll to position [455, 0]
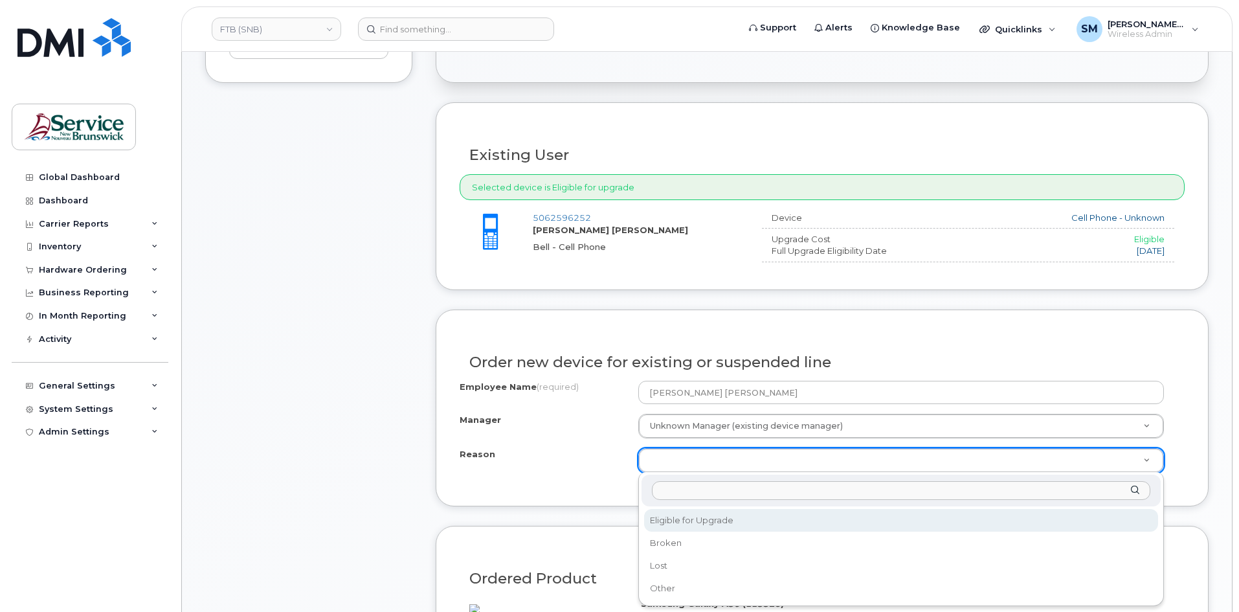
select select "eligible_for_upgrade"
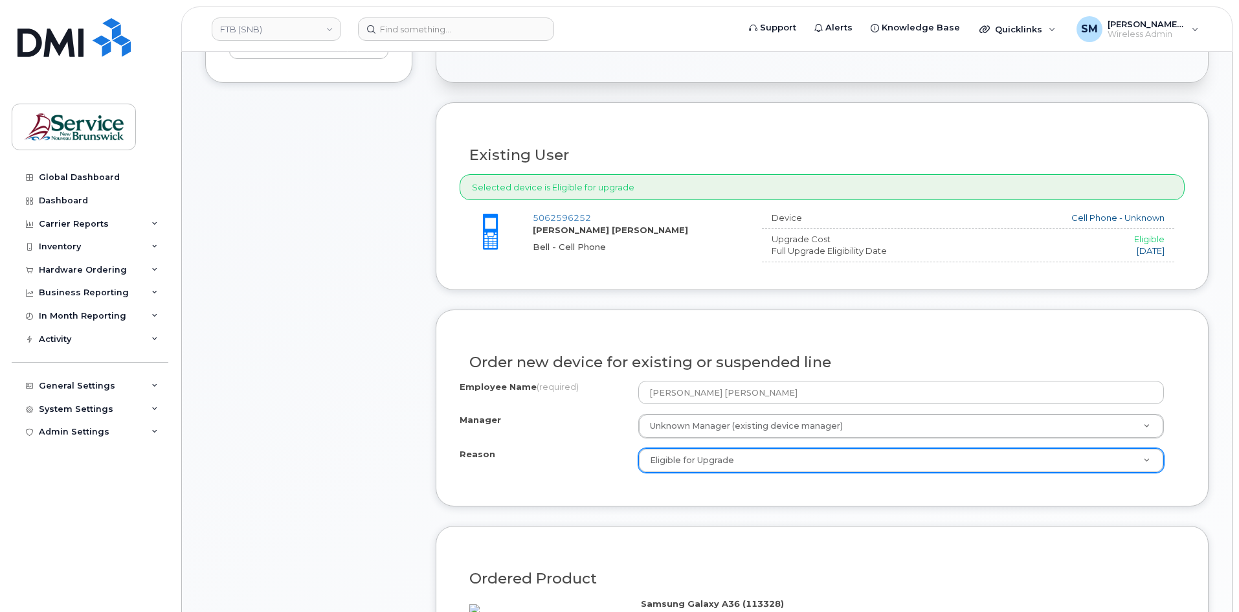
click at [533, 449] on div "Reason" at bounding box center [549, 456] width 179 height 17
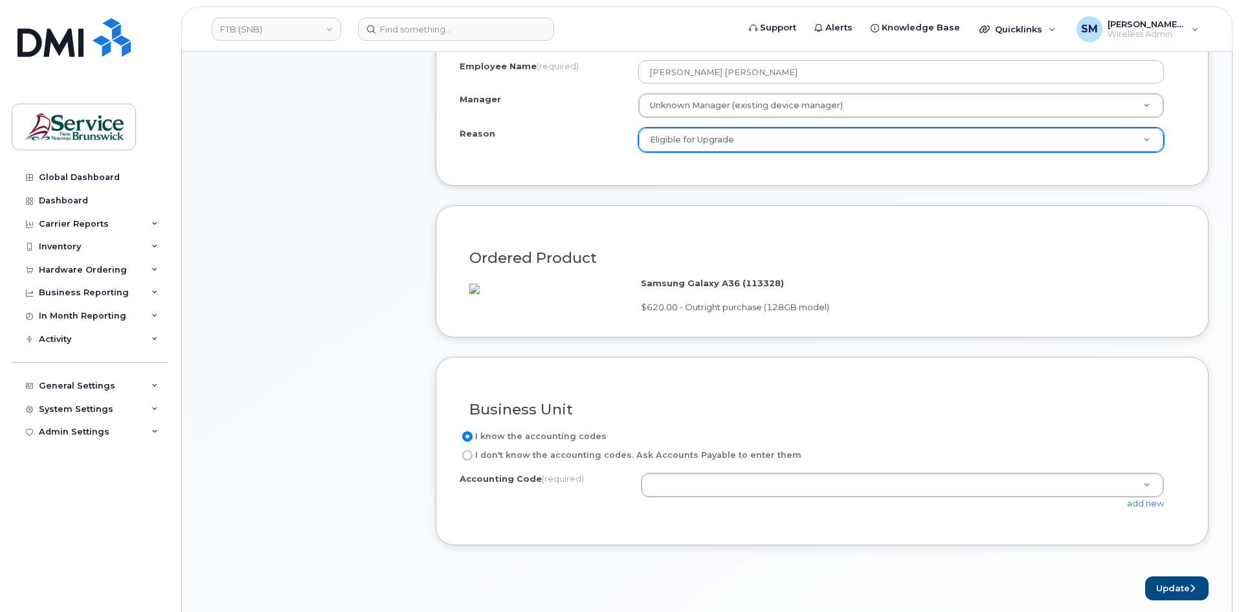
scroll to position [779, 0]
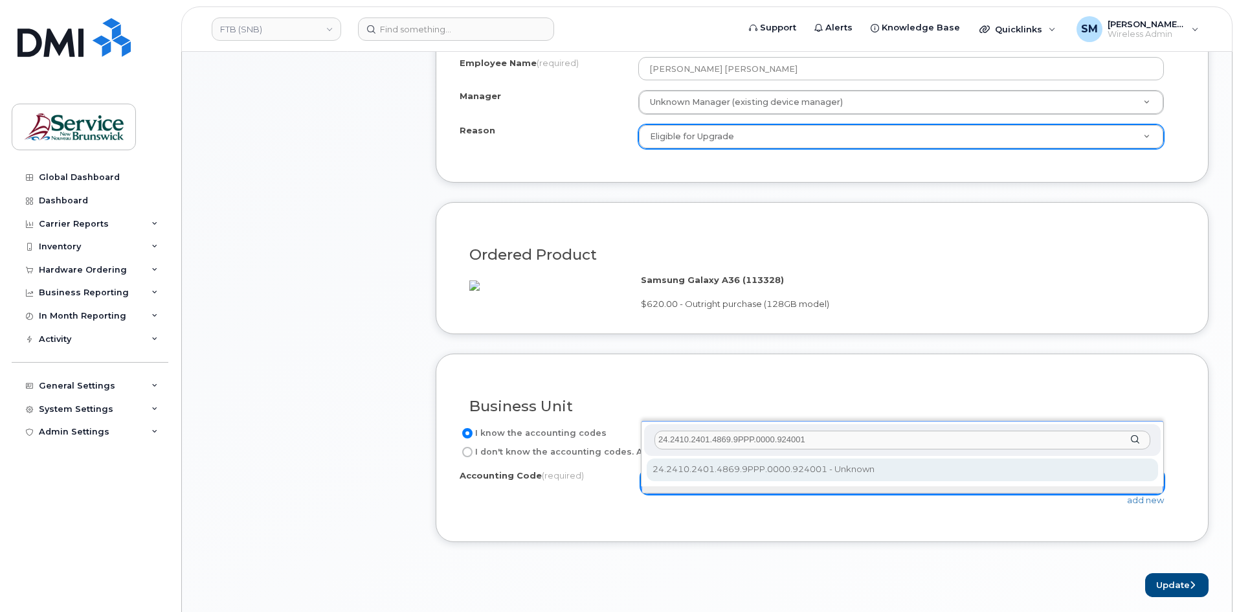
type input "24.2410.2401.4869.9PPP.0000.924001"
select select "24.2410.2401.4869.9PPP.0000.924001"
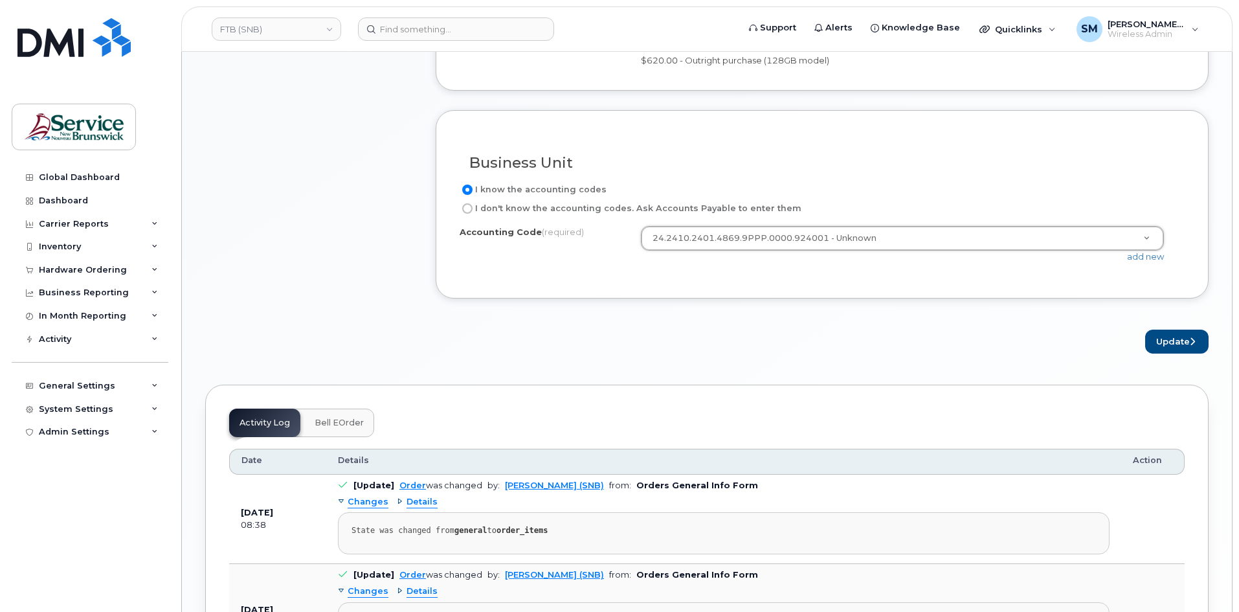
scroll to position [1038, 0]
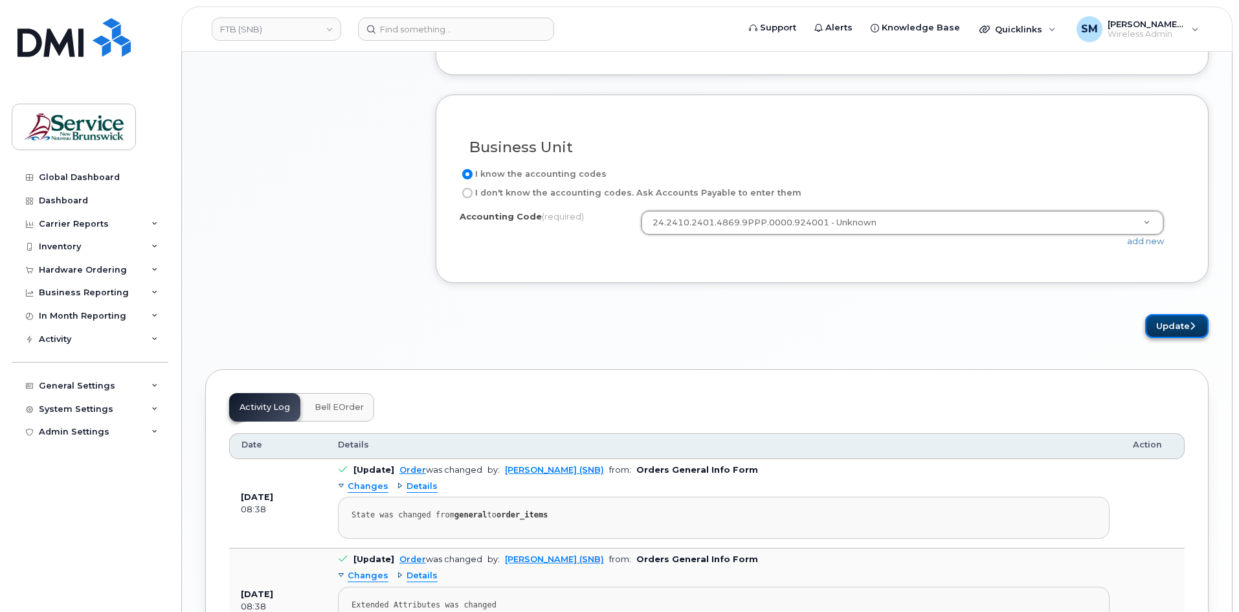
click at [1176, 338] on button "Update" at bounding box center [1176, 326] width 63 height 24
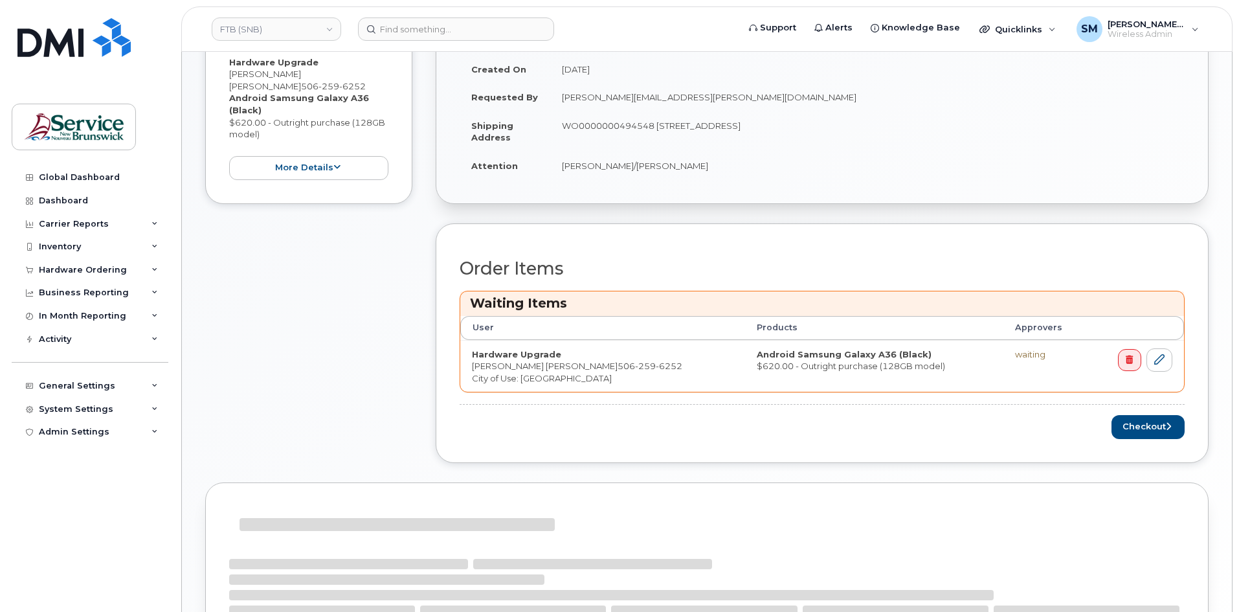
scroll to position [390, 0]
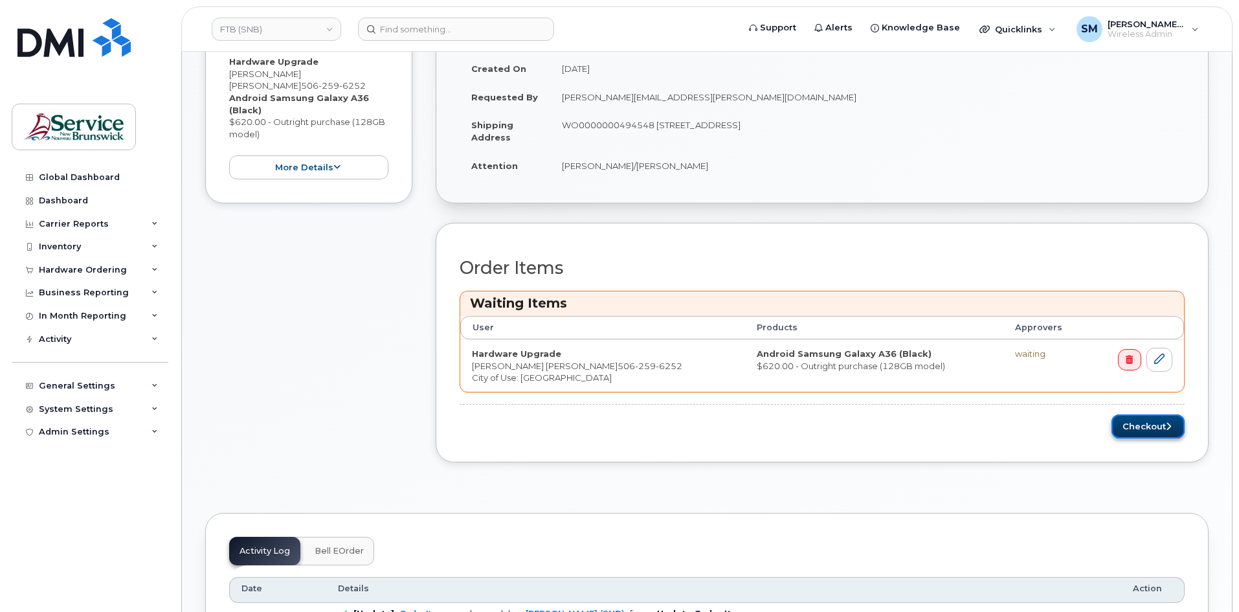
click at [1140, 423] on button "Checkout" at bounding box center [1147, 426] width 73 height 24
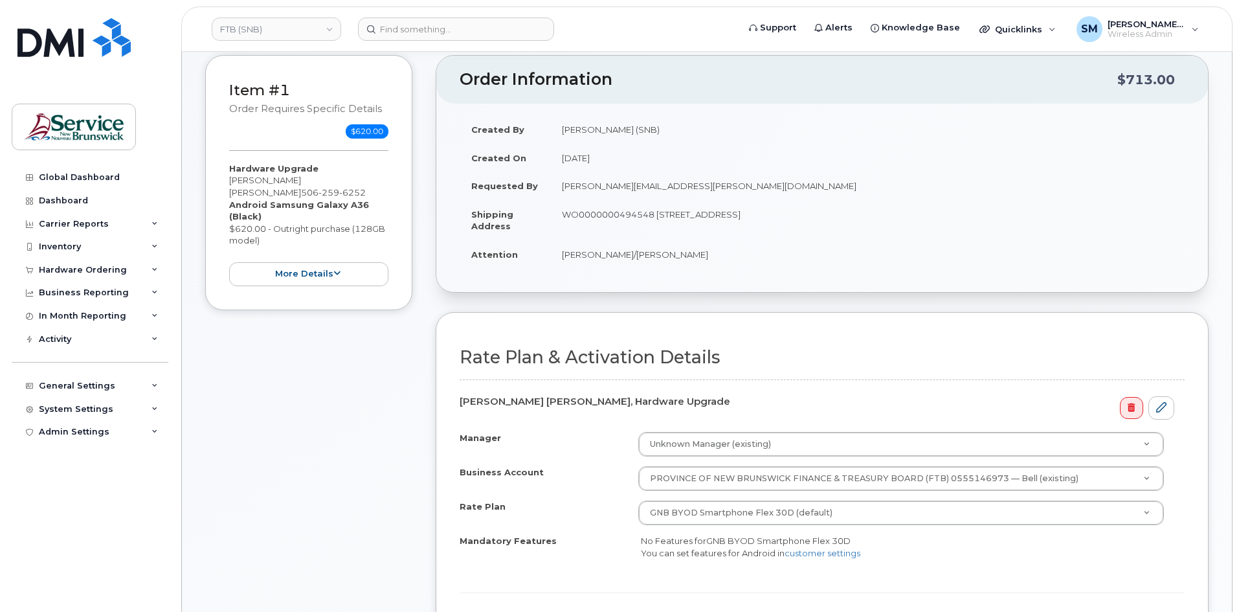
scroll to position [259, 0]
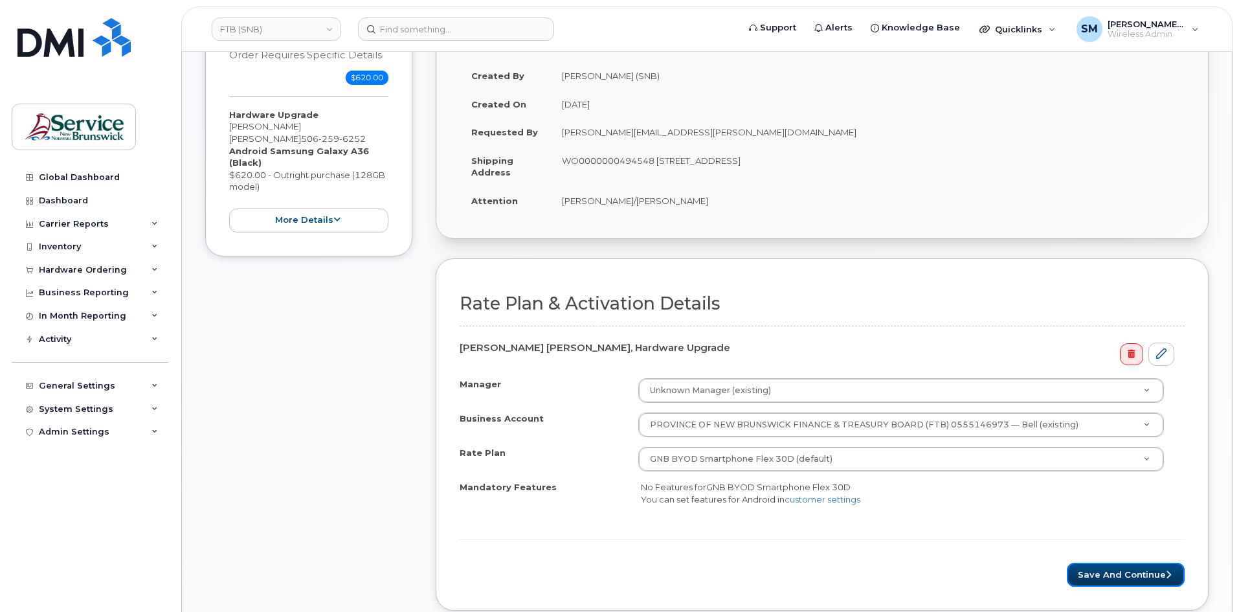
drag, startPoint x: 1135, startPoint y: 575, endPoint x: 1124, endPoint y: 544, distance: 32.1
click at [1135, 575] on button "Save and Continue" at bounding box center [1126, 574] width 118 height 24
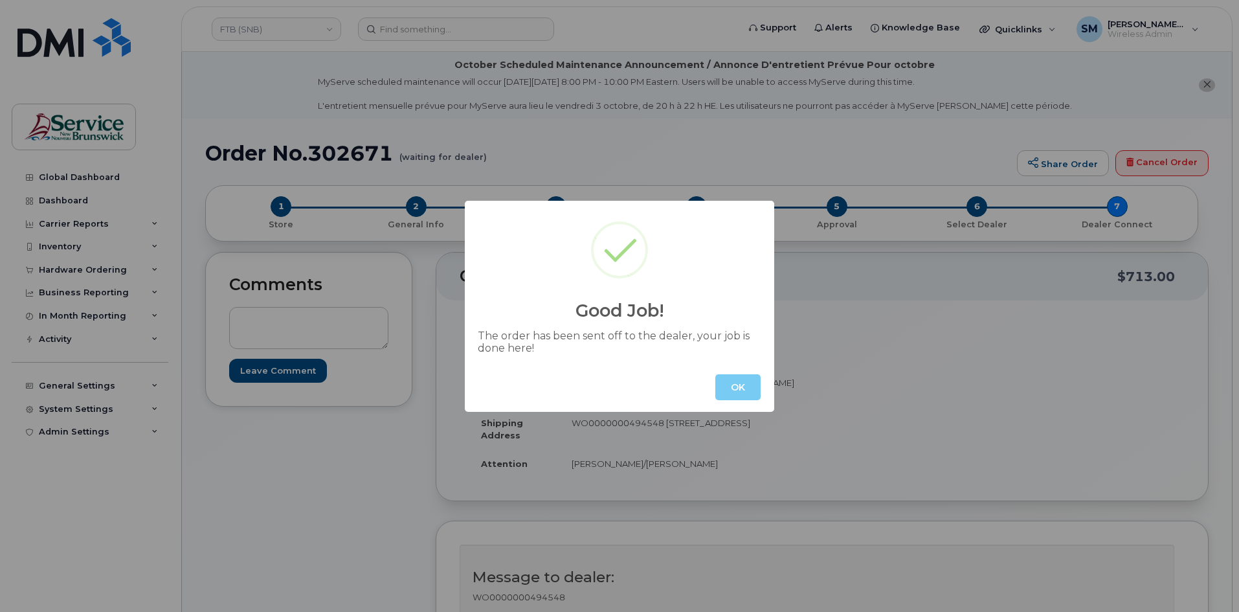
click at [726, 393] on button "OK" at bounding box center [737, 387] width 45 height 26
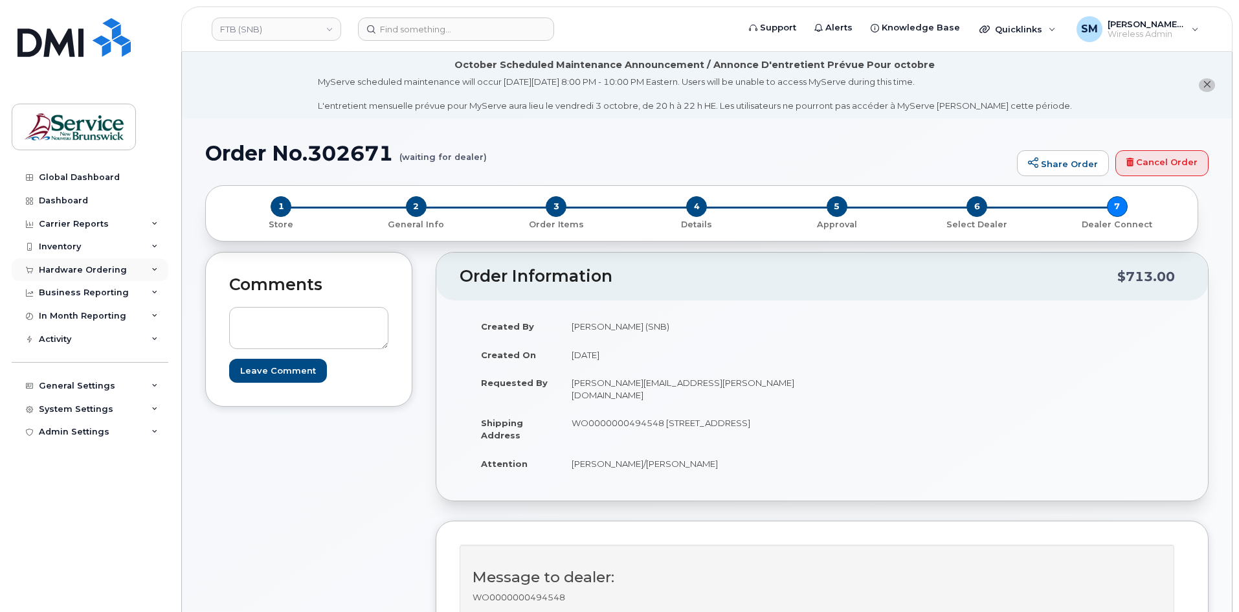
click at [71, 272] on div "Hardware Ordering" at bounding box center [83, 270] width 88 height 10
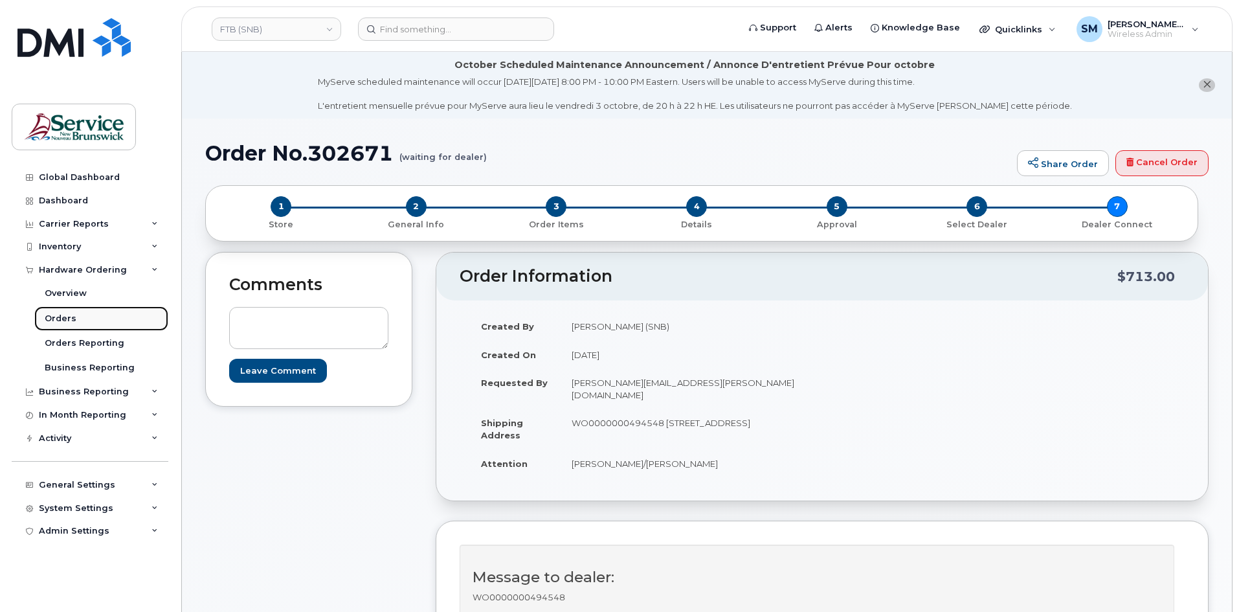
click at [72, 322] on div "Orders" at bounding box center [61, 319] width 32 height 12
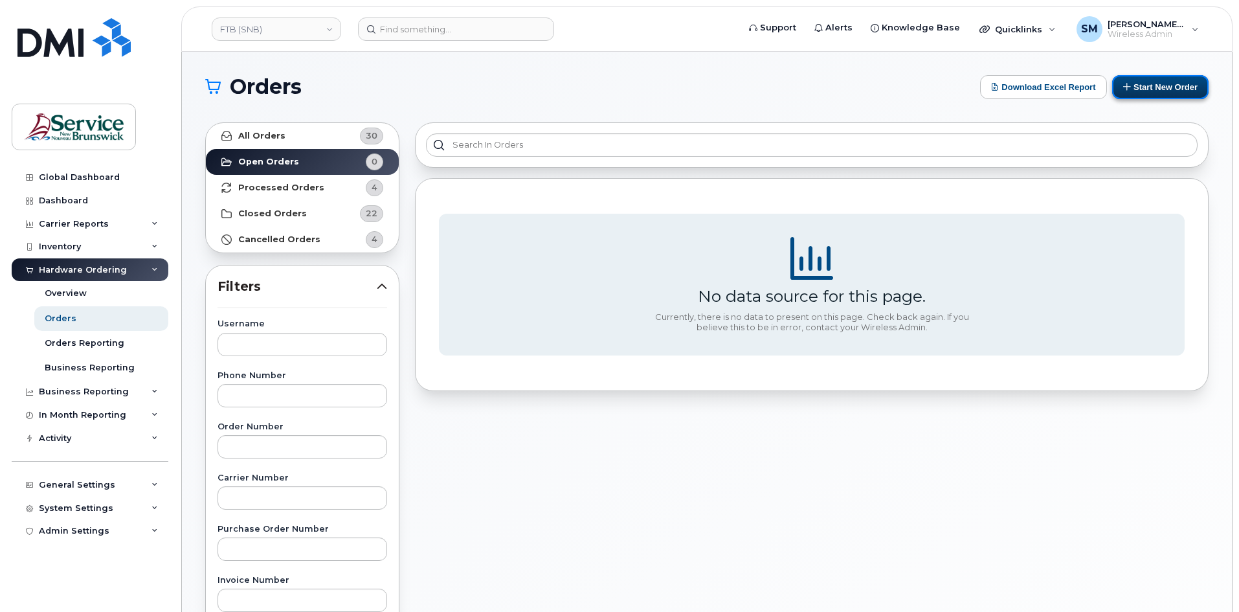
click at [1131, 91] on button "Start New Order" at bounding box center [1160, 87] width 96 height 24
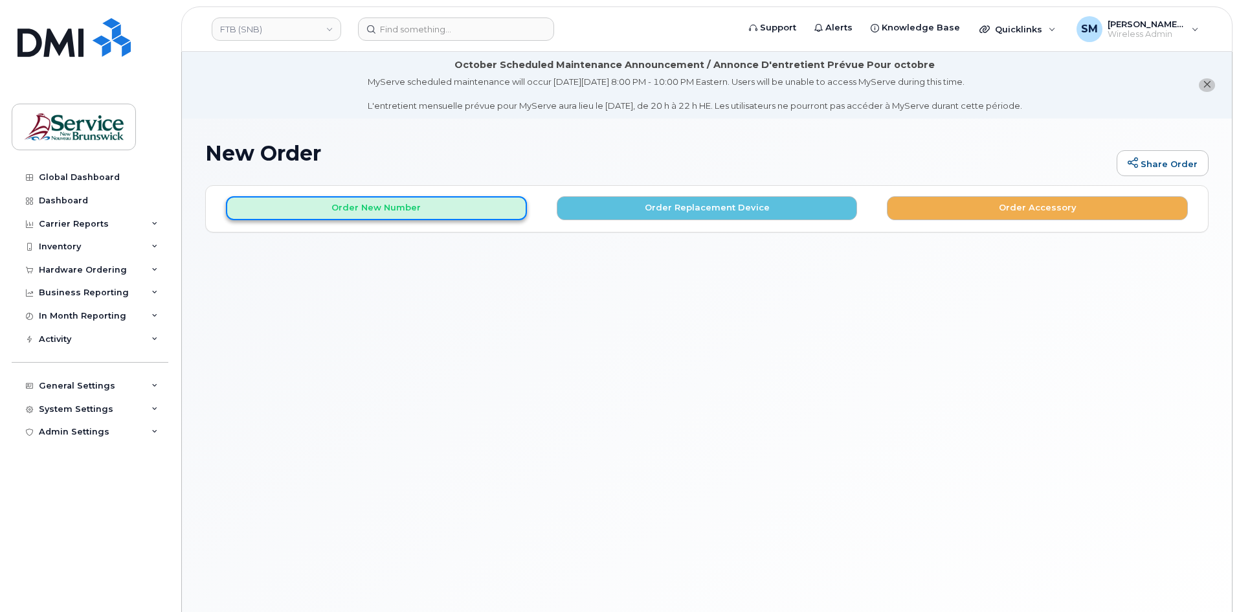
click at [445, 212] on button "Order New Number" at bounding box center [376, 208] width 301 height 24
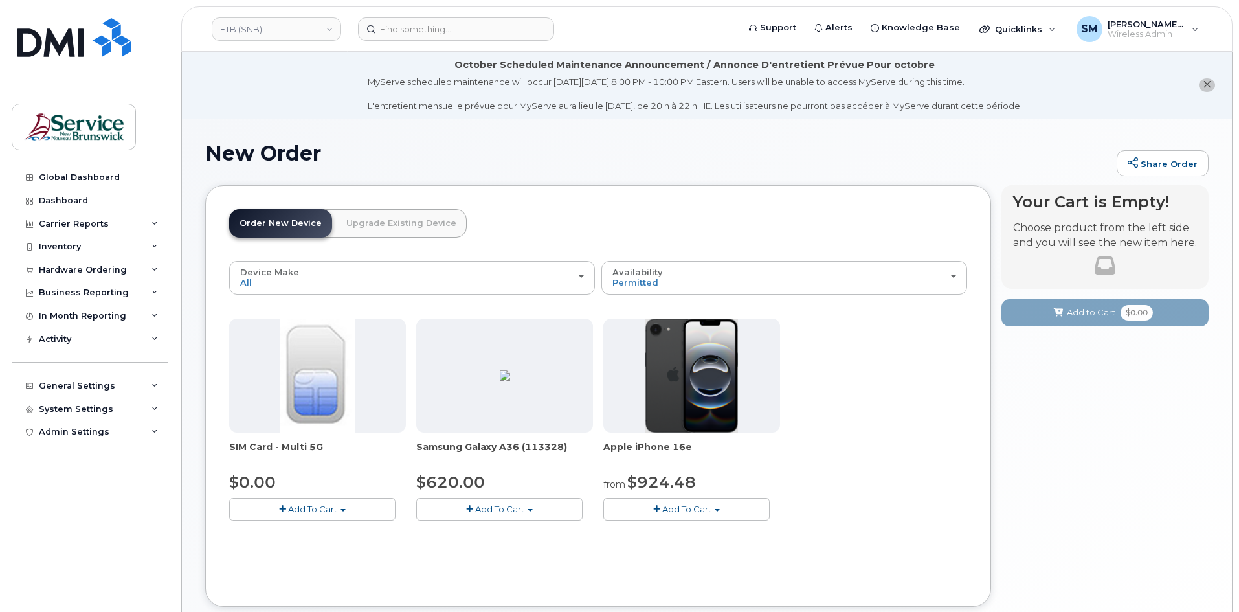
click at [699, 515] on button "Add To Cart" at bounding box center [686, 509] width 166 height 23
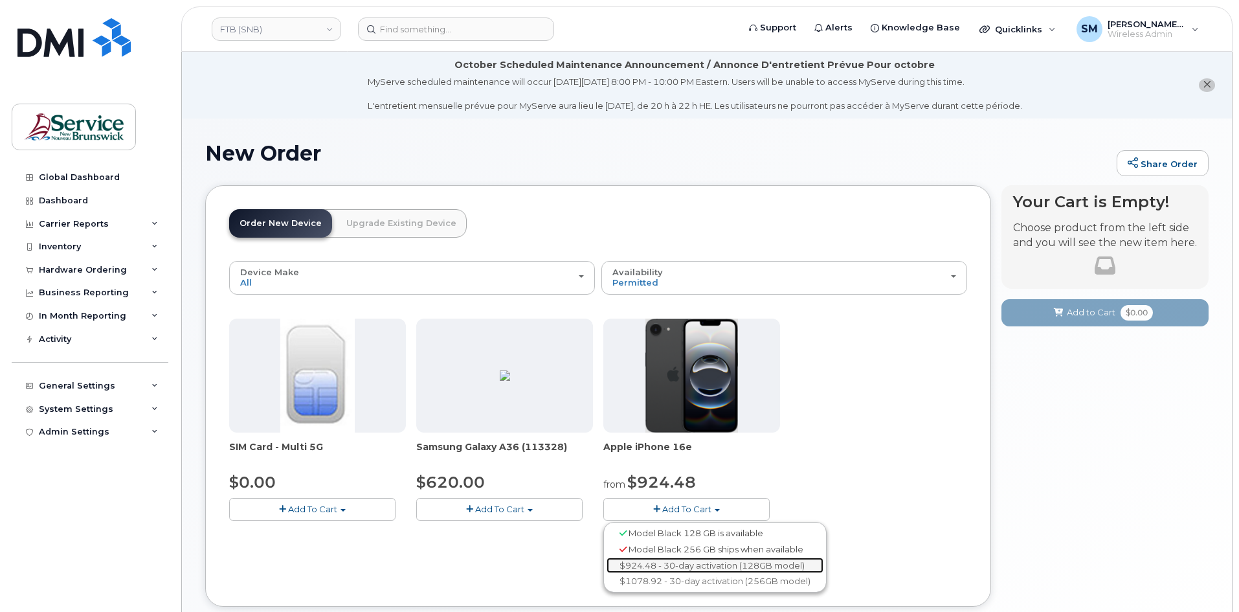
drag, startPoint x: 722, startPoint y: 560, endPoint x: 738, endPoint y: 556, distance: 16.6
click at [721, 560] on link "$924.48 - 30-day activation (128GB model)" at bounding box center [714, 565] width 217 height 16
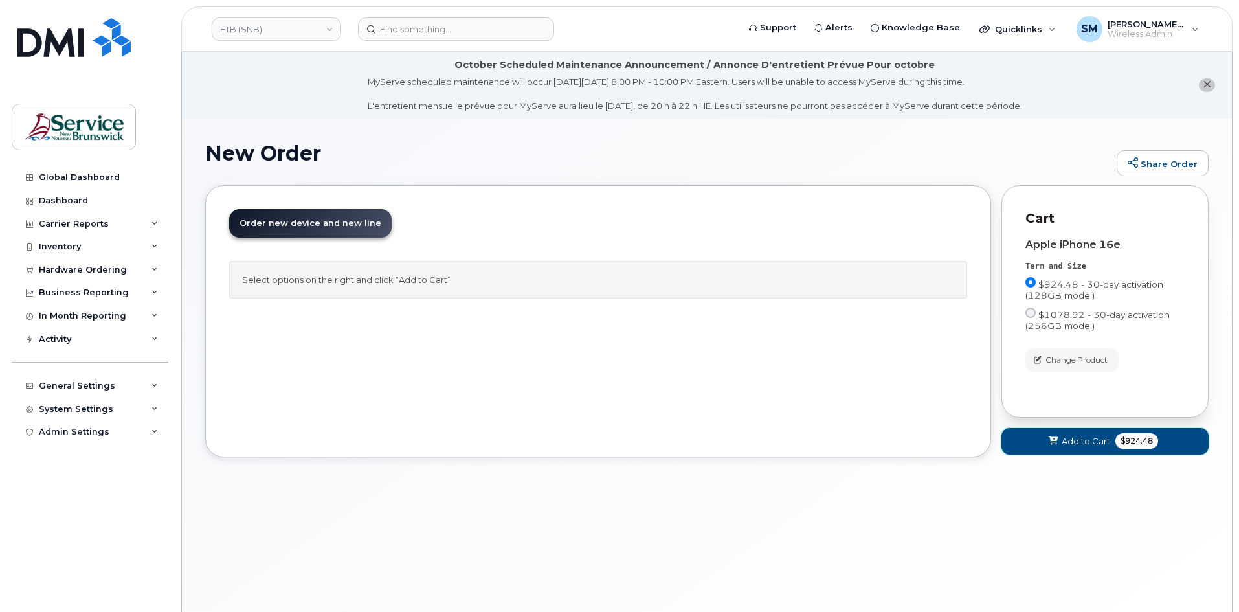
click at [1084, 441] on span "Add to Cart" at bounding box center [1086, 441] width 49 height 12
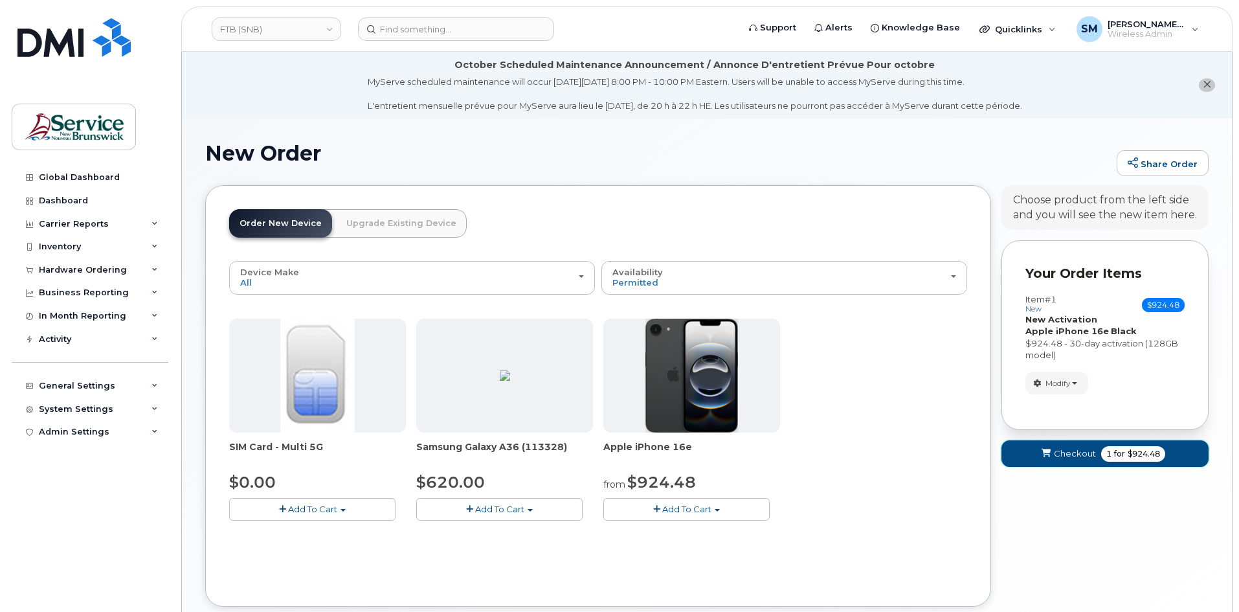
click at [1050, 465] on button "Checkout 1 for $924.48" at bounding box center [1104, 453] width 207 height 27
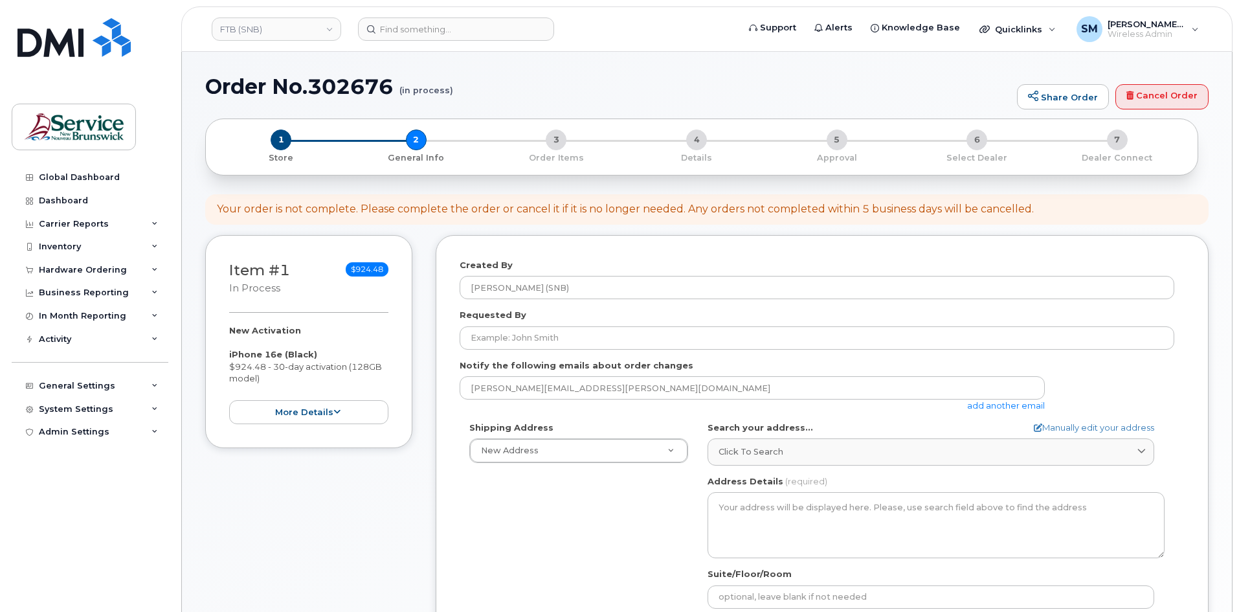
select select
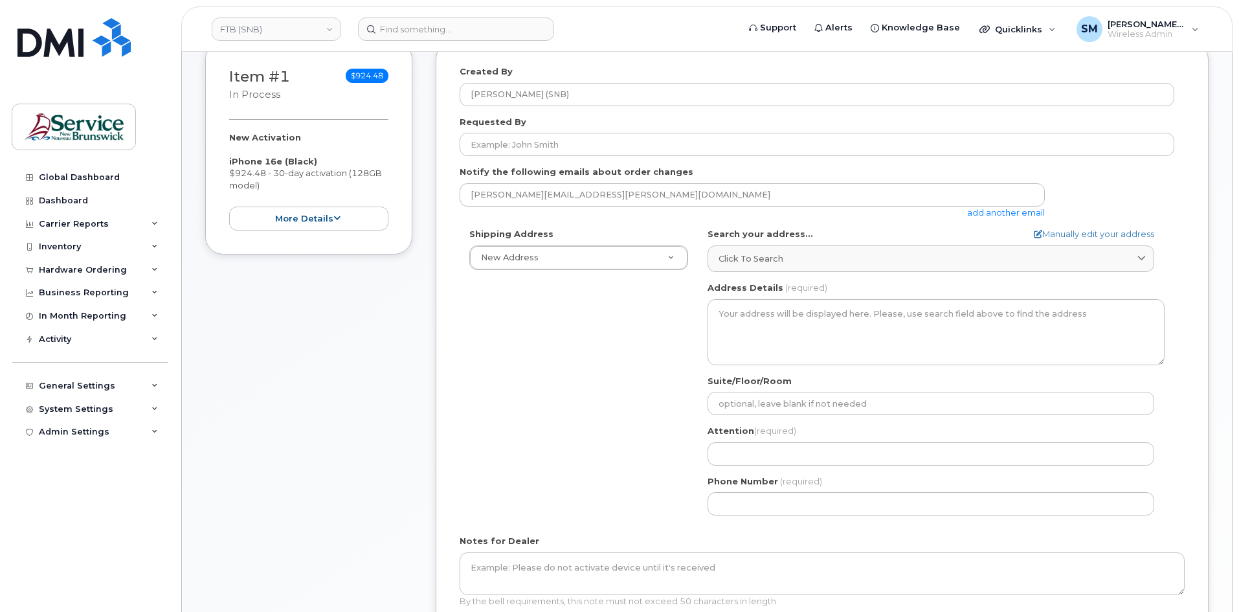
scroll to position [259, 0]
